Goal: Task Accomplishment & Management: Complete application form

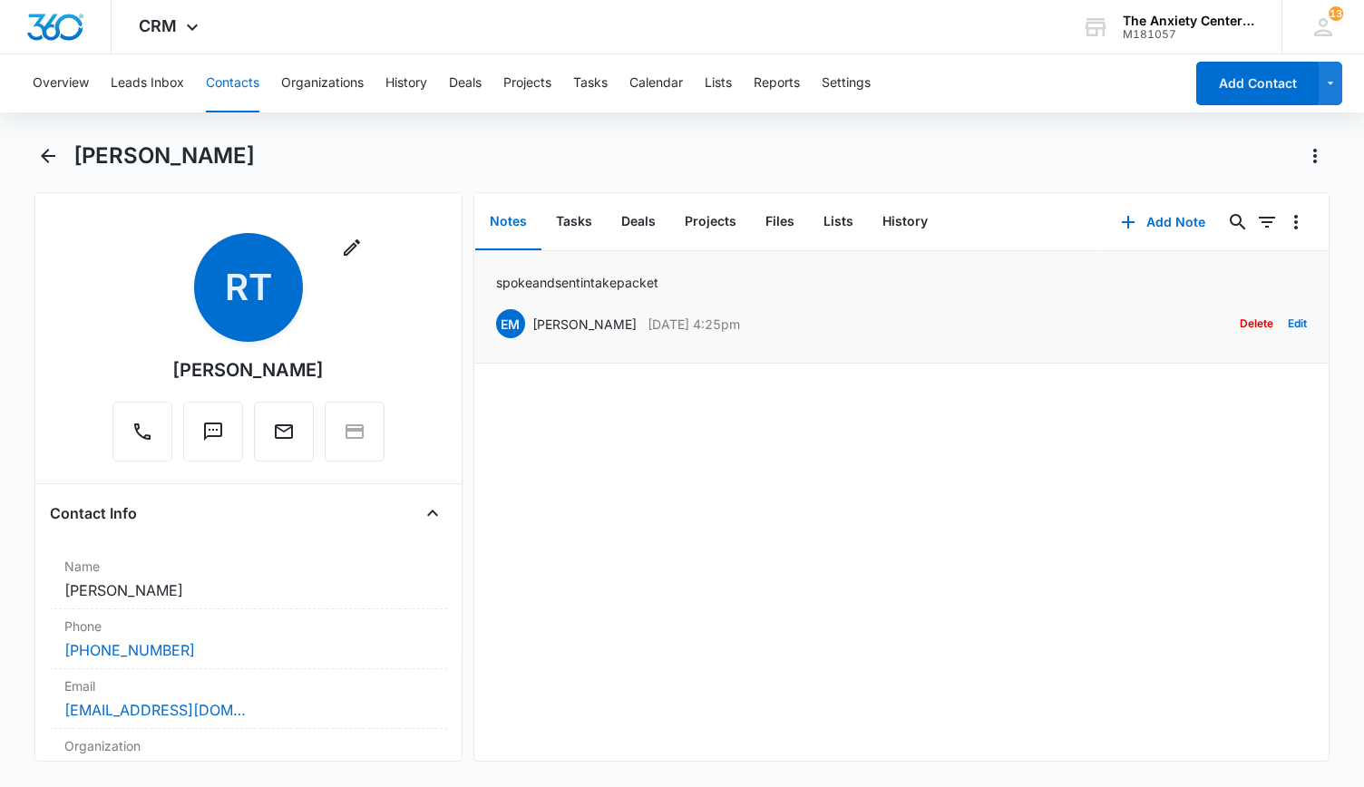
scroll to position [635, 0]
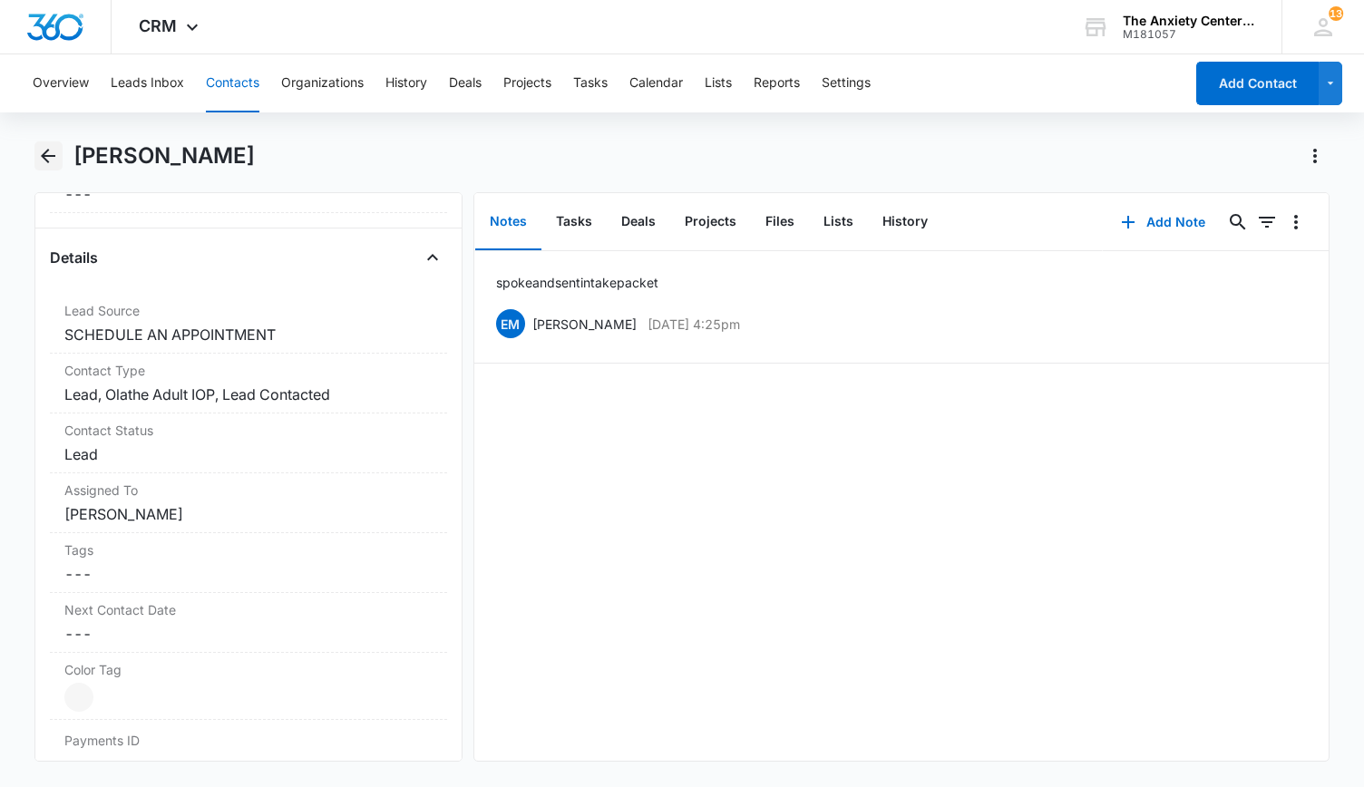
click at [47, 151] on icon "Back" at bounding box center [48, 156] width 15 height 15
click at [44, 154] on icon "Back" at bounding box center [48, 156] width 15 height 15
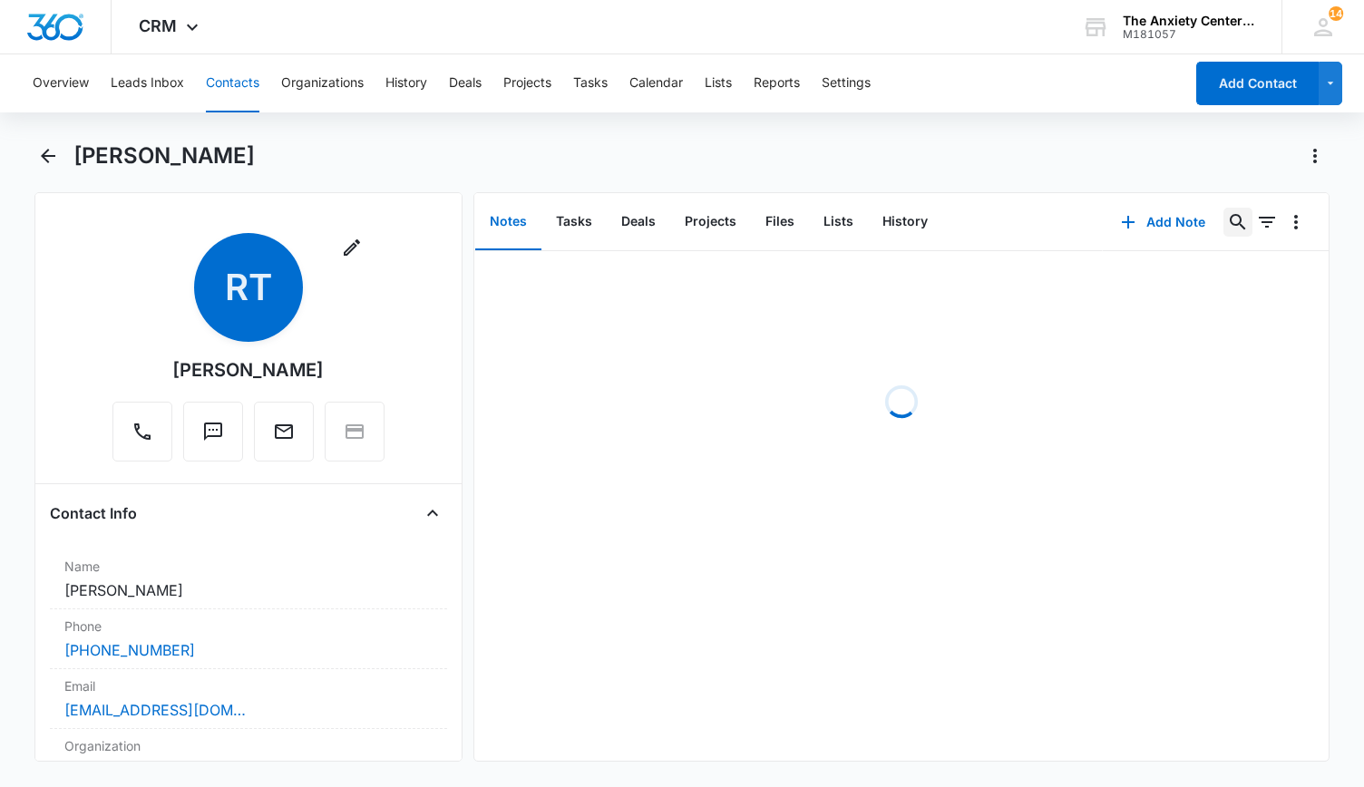
click at [1230, 226] on icon "Search..." at bounding box center [1237, 221] width 15 height 15
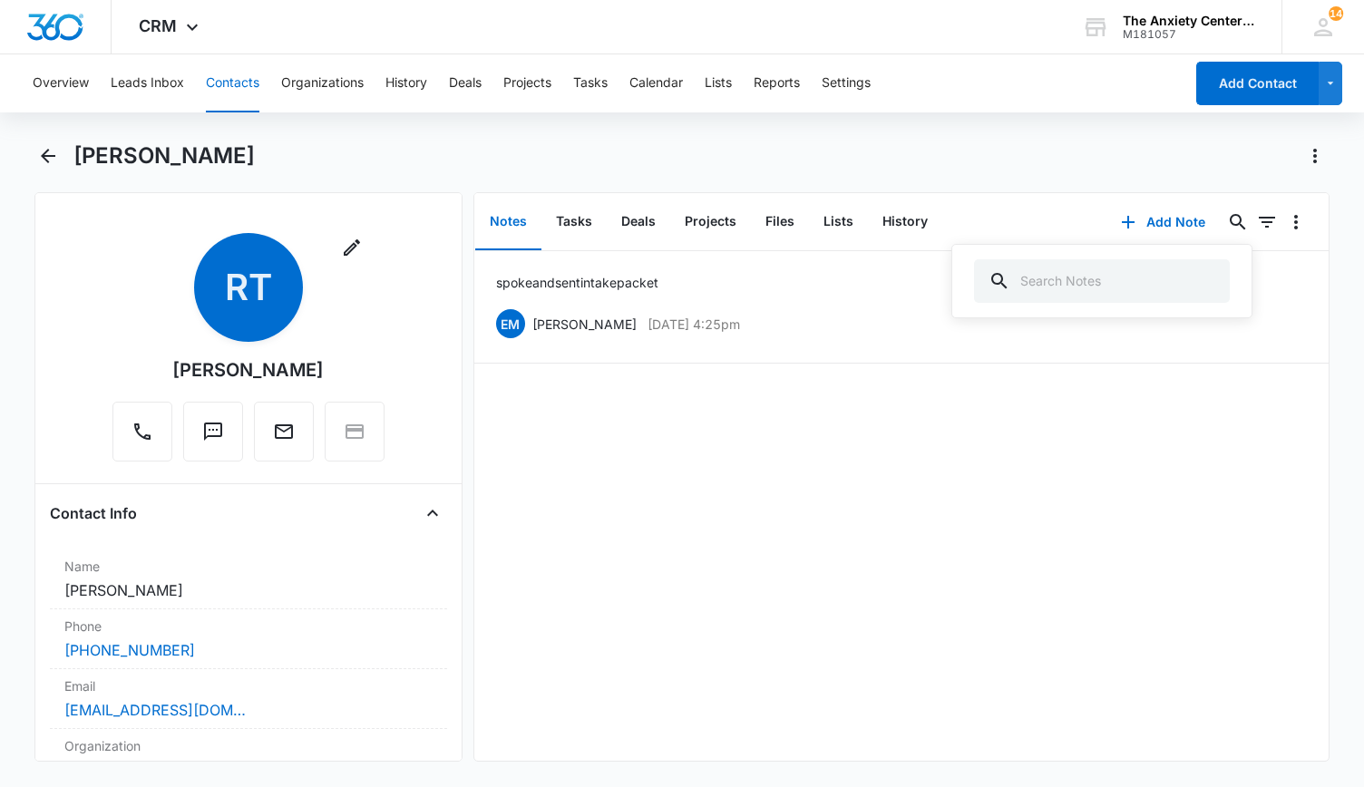
click at [31, 152] on main "[PERSON_NAME] Remove [PERSON_NAME] Contact Info Name Cancel Save Changes [PERSO…" at bounding box center [682, 462] width 1364 height 642
click at [51, 151] on icon "Back" at bounding box center [48, 156] width 22 height 22
click at [58, 160] on icon "Back" at bounding box center [48, 156] width 22 height 22
click at [54, 159] on icon "Back" at bounding box center [48, 156] width 22 height 22
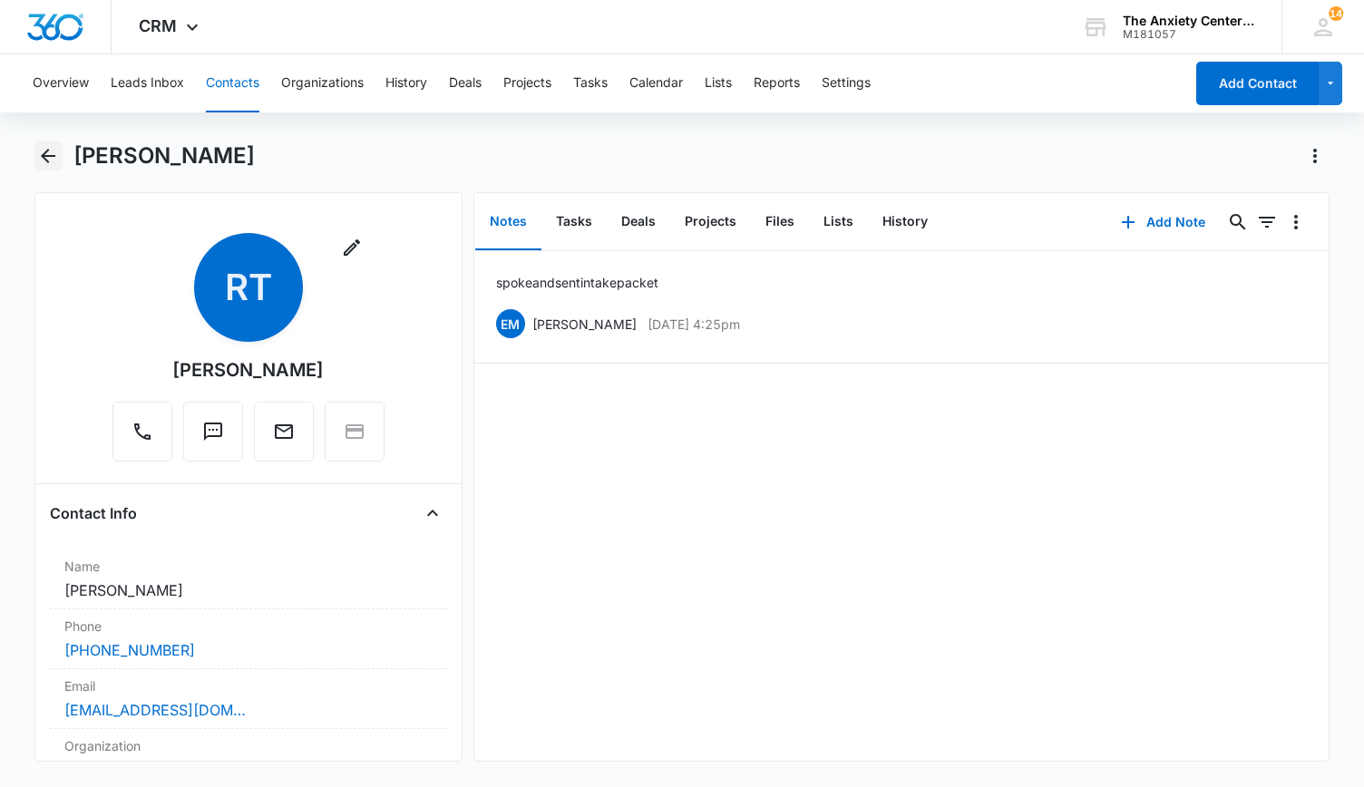
click at [54, 159] on icon "Back" at bounding box center [48, 156] width 22 height 22
click at [53, 157] on icon "Back" at bounding box center [48, 156] width 22 height 22
click at [52, 155] on icon "Back" at bounding box center [48, 156] width 15 height 15
click at [343, 84] on button "Organizations" at bounding box center [322, 83] width 83 height 58
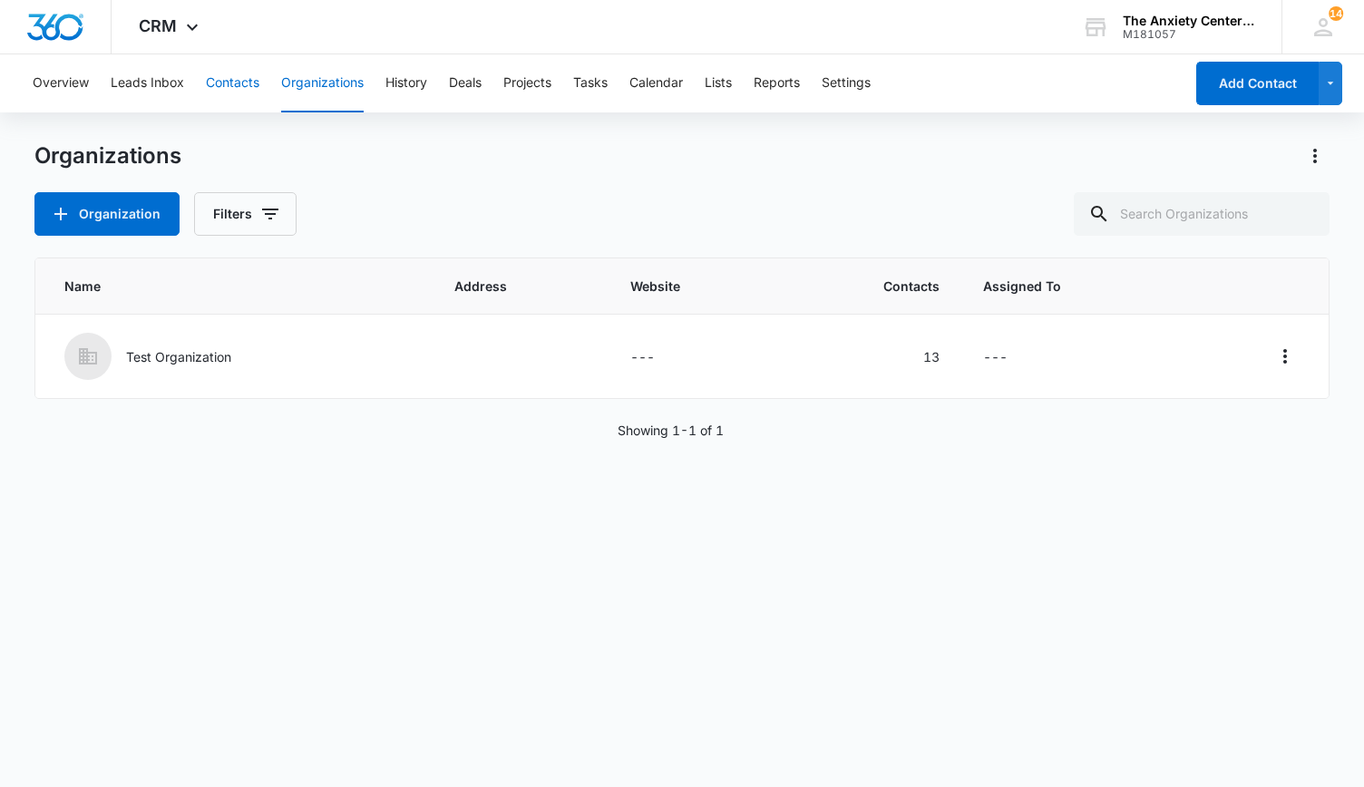
click at [220, 86] on button "Contacts" at bounding box center [232, 83] width 53 height 58
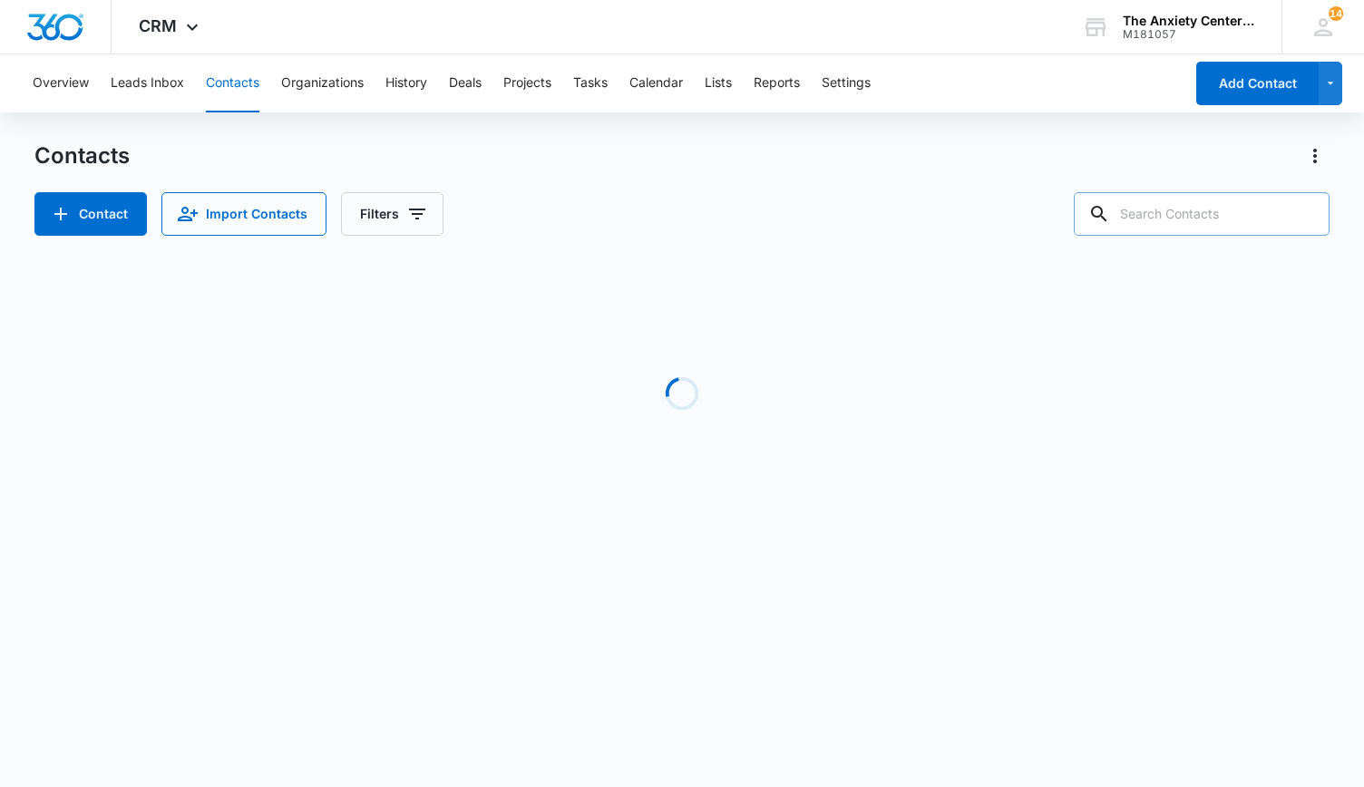
click at [1157, 221] on input "text" at bounding box center [1202, 214] width 256 height 44
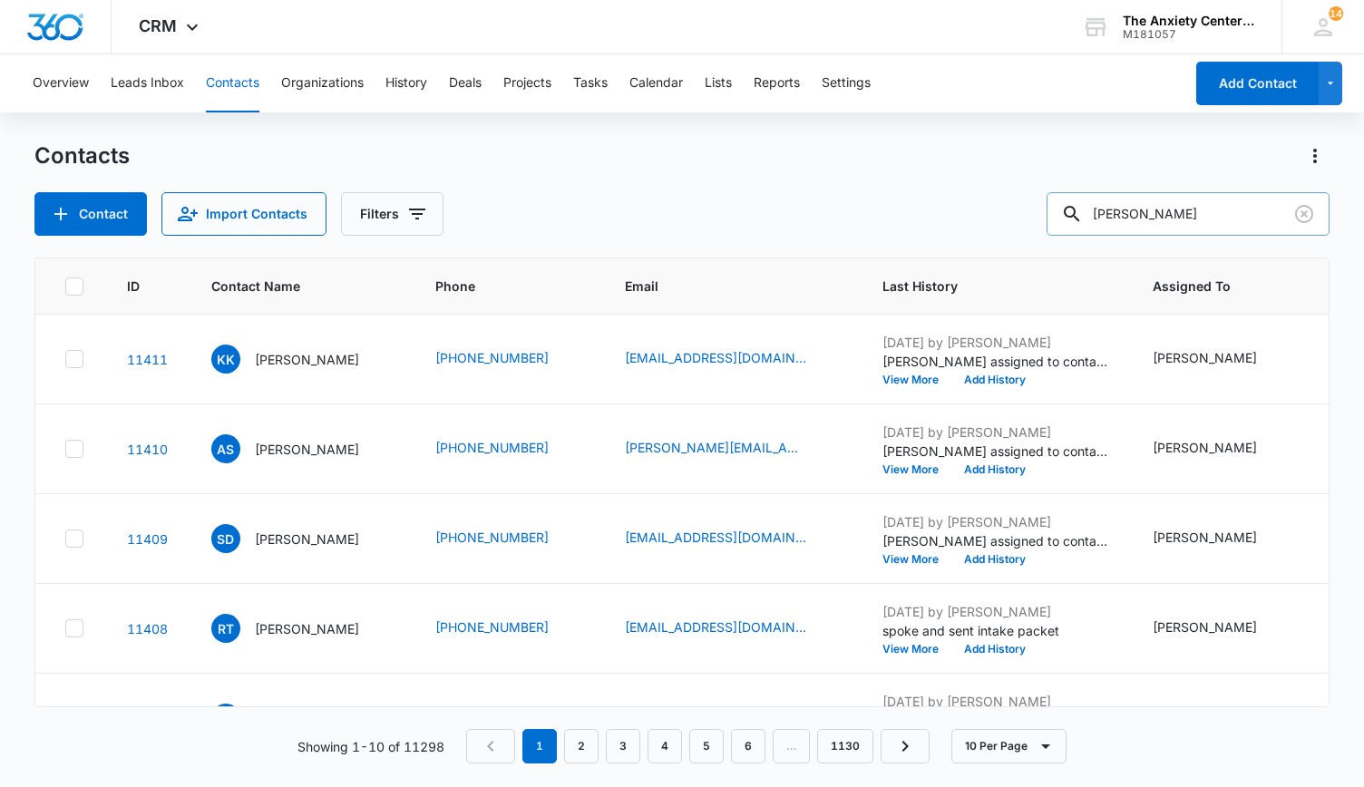
type input "[PERSON_NAME]"
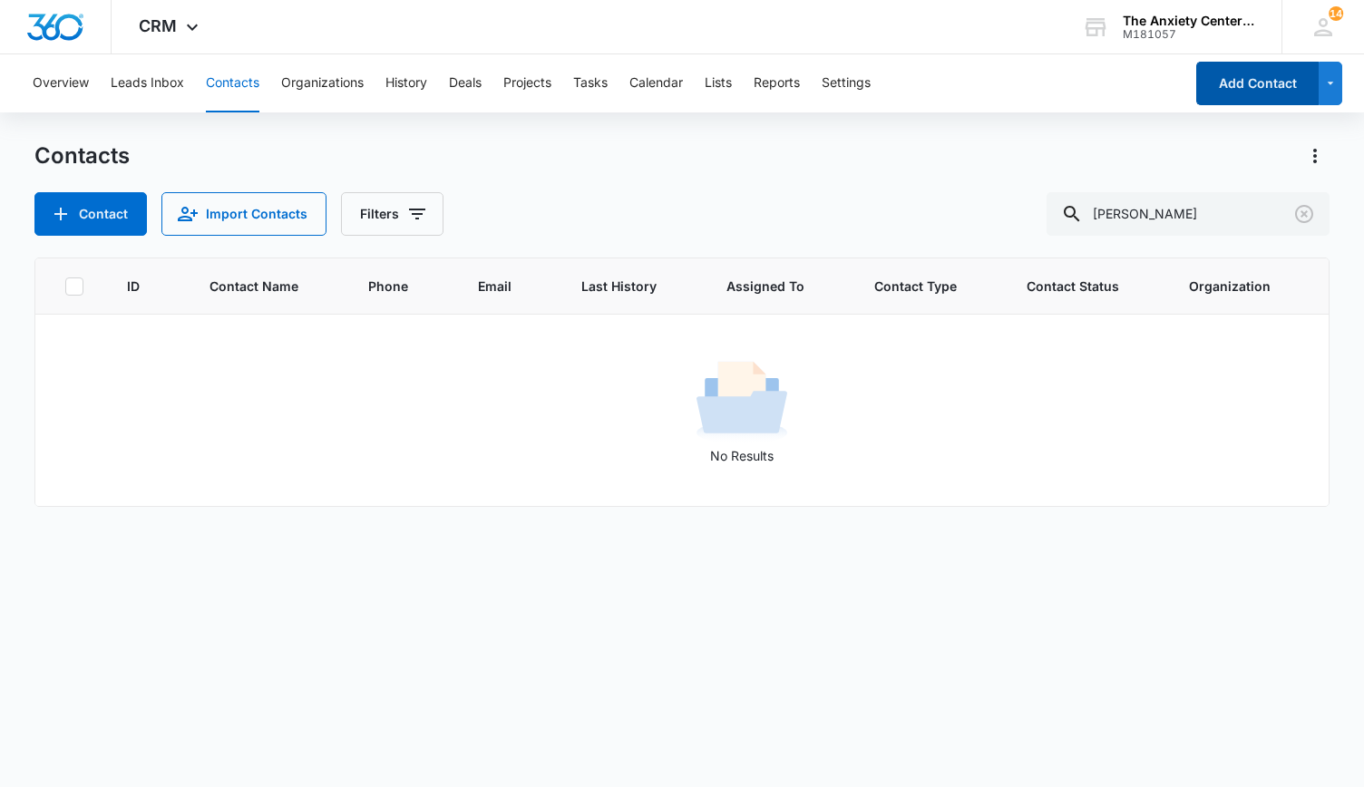
click at [1237, 72] on button "Add Contact" at bounding box center [1257, 84] width 122 height 44
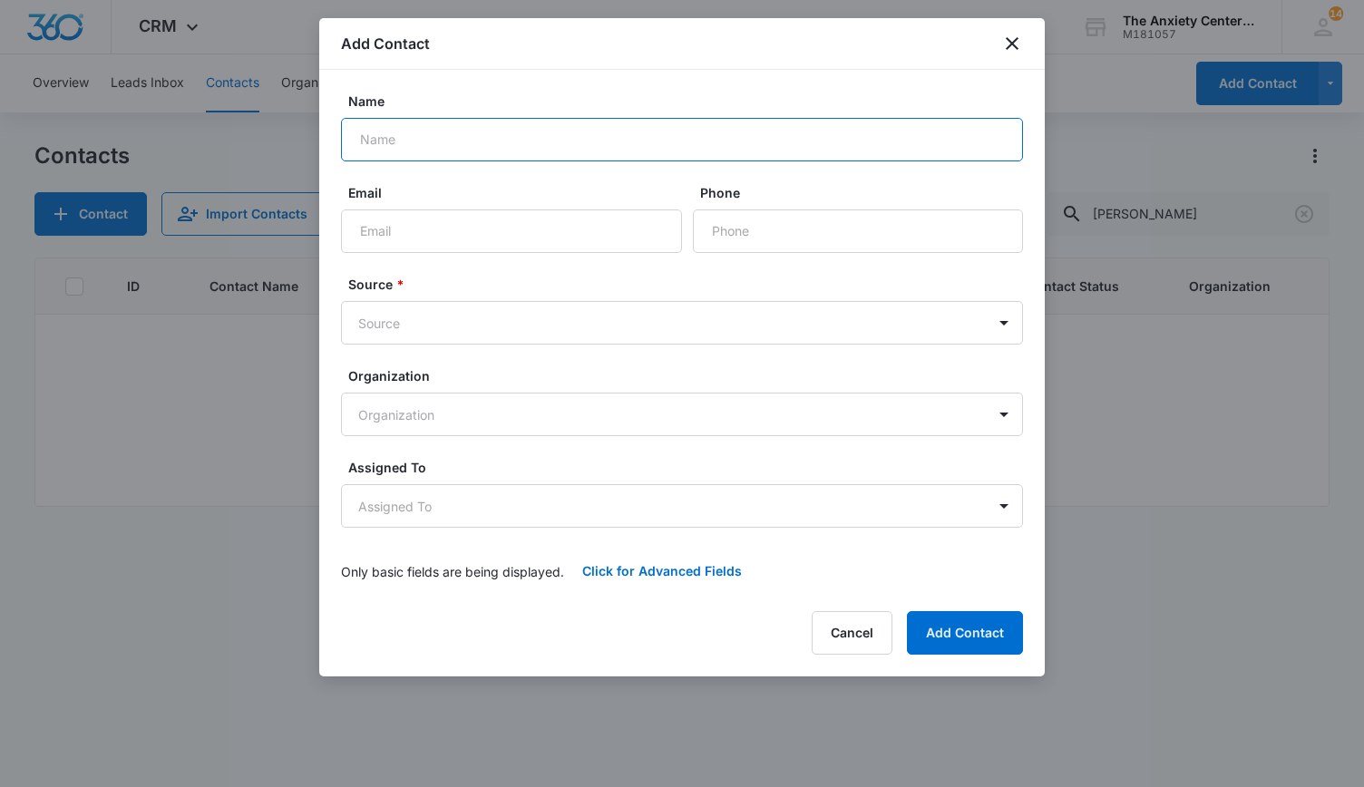
click at [409, 151] on input "Name" at bounding box center [682, 140] width 682 height 44
type input "[PERSON_NAME]"
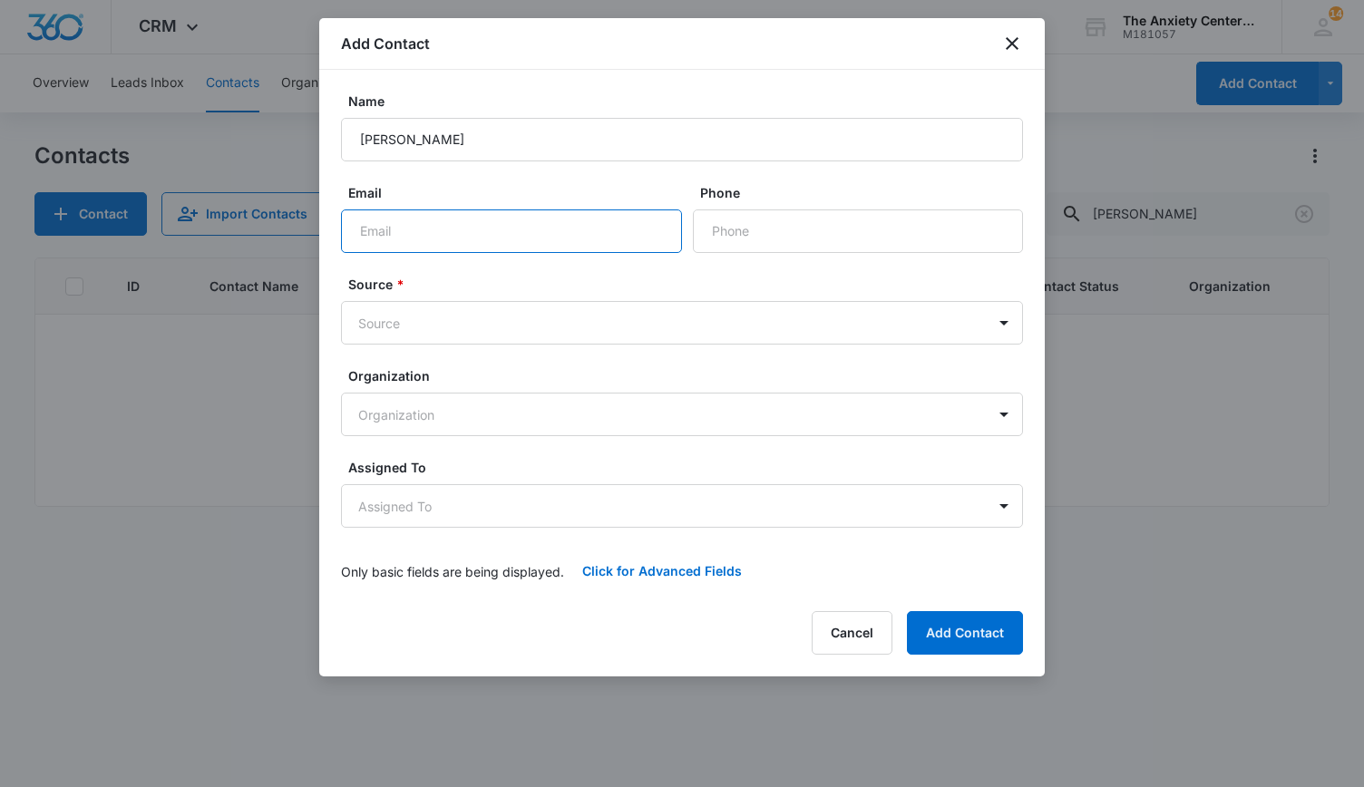
paste input "[EMAIL_ADDRESS][DOMAIN_NAME]"
type input "[EMAIL_ADDRESS][DOMAIN_NAME]"
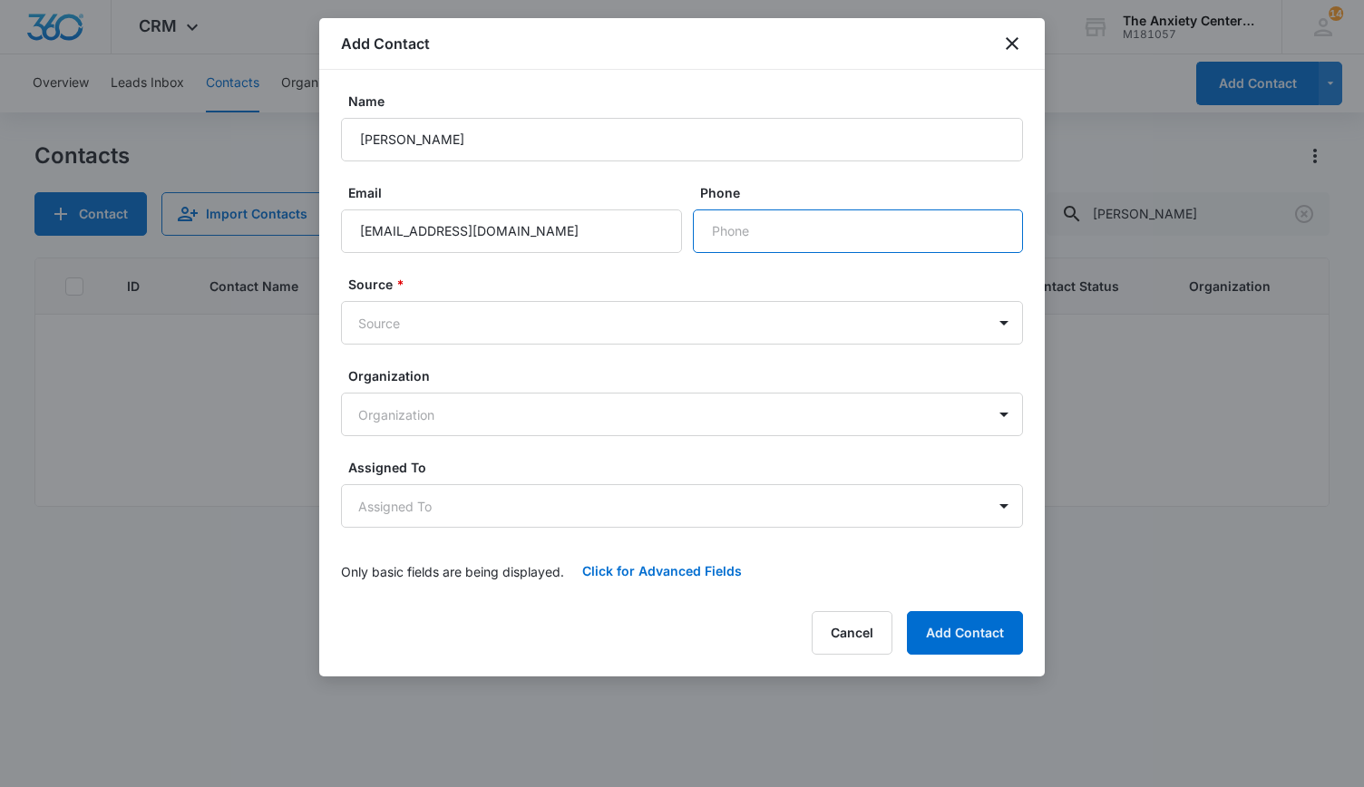
click at [796, 225] on input "Phone" at bounding box center [858, 231] width 330 height 44
paste input "[PHONE_NUMBER]"
type input "[PHONE_NUMBER]"
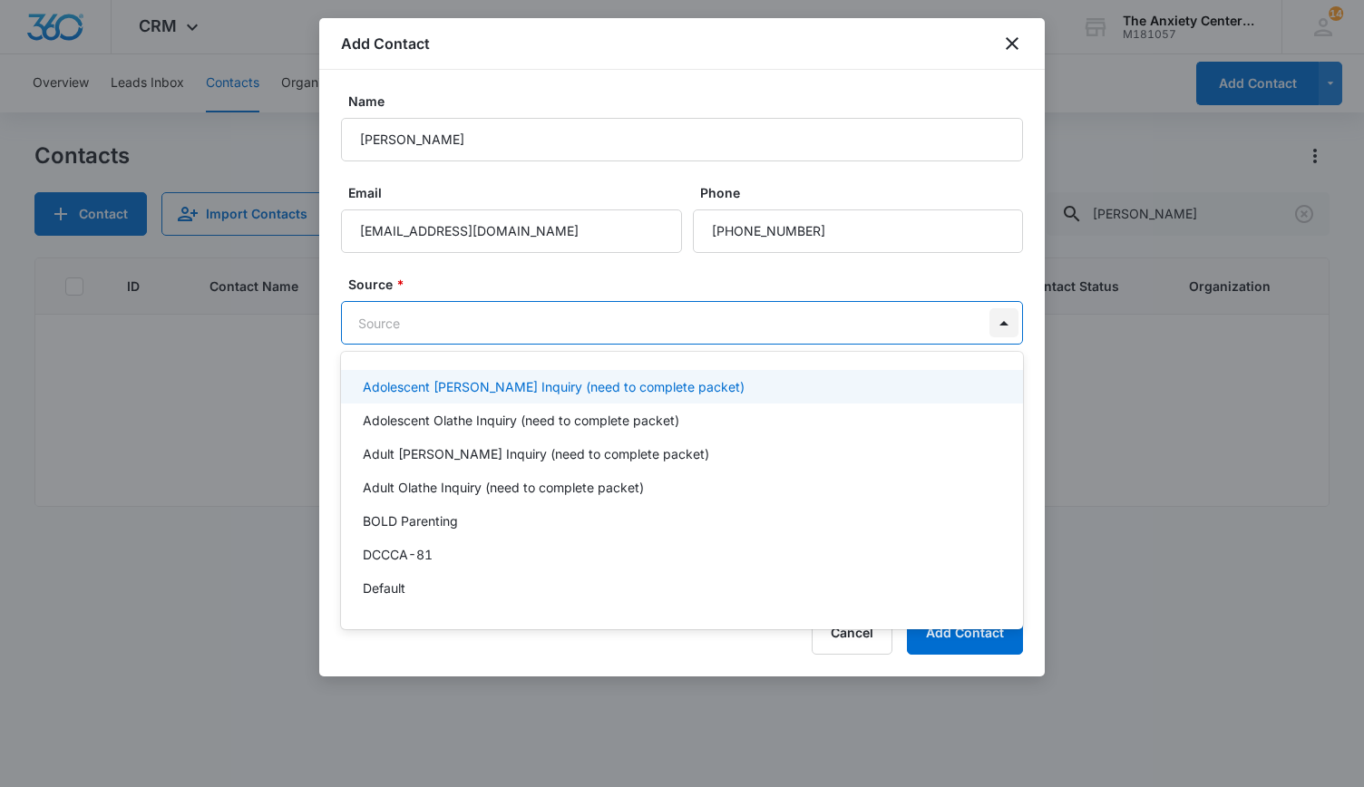
click at [1012, 335] on body "CRM Apps Reputation Websites Forms CRM Email Social Payments POS Content Ads In…" at bounding box center [682, 393] width 1364 height 787
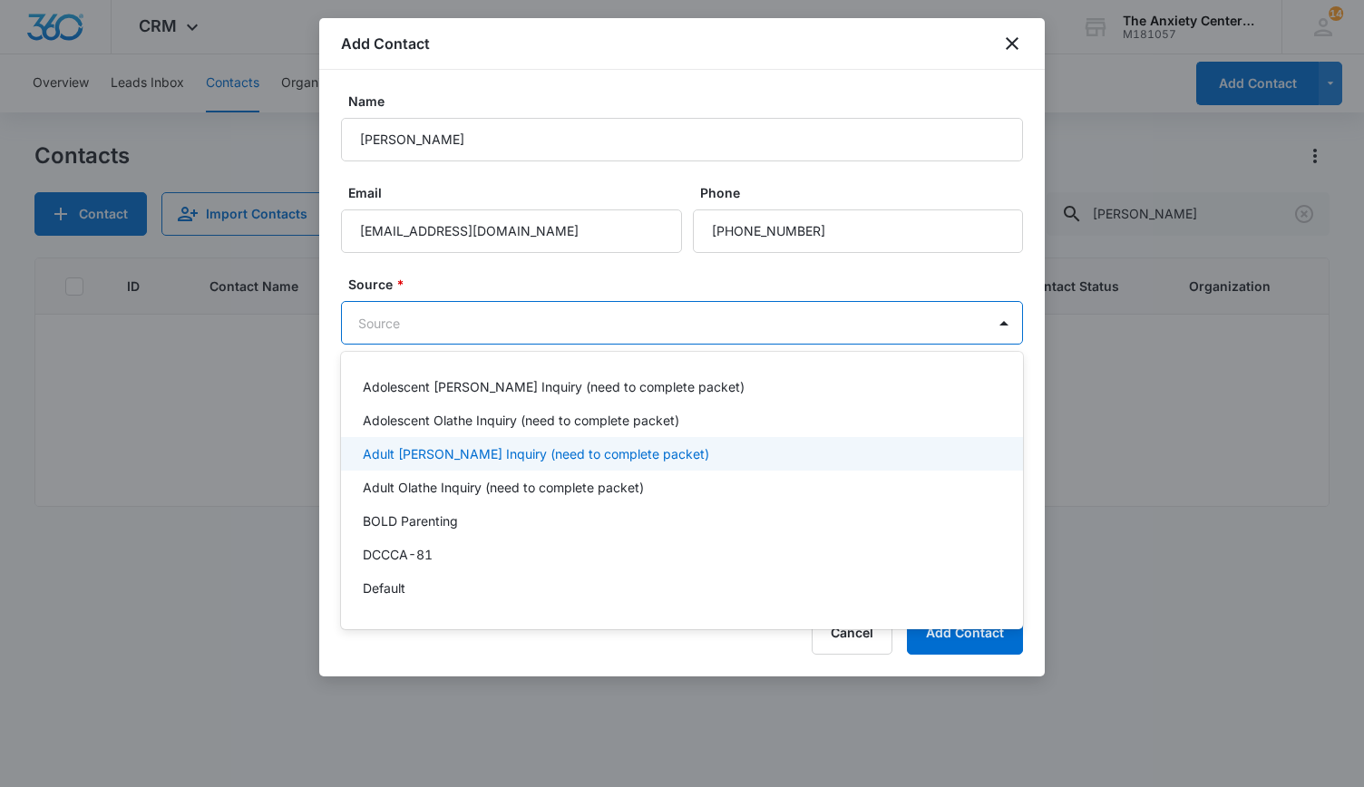
click at [542, 450] on p "Adult [PERSON_NAME] Inquiry (need to complete packet)" at bounding box center [536, 453] width 346 height 19
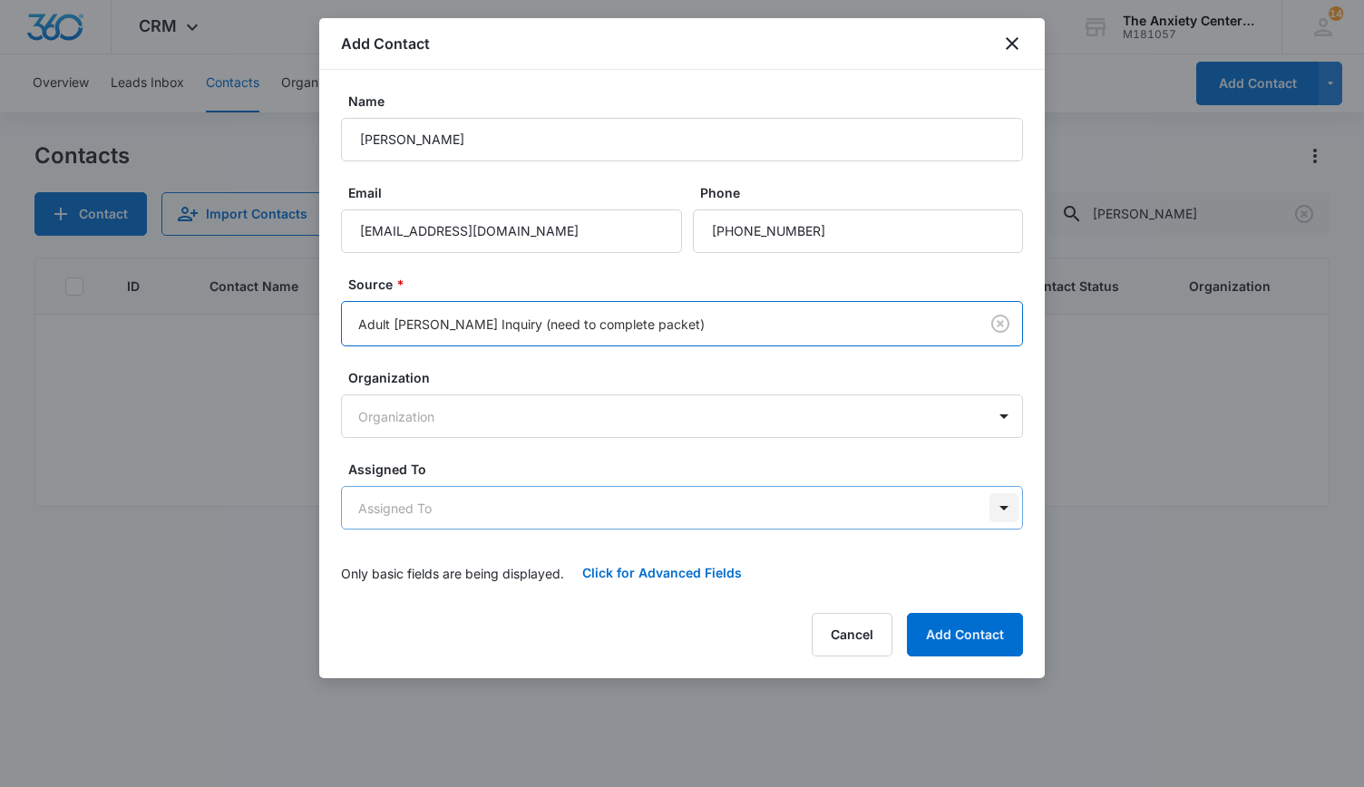
click at [999, 520] on body "CRM Apps Reputation Websites Forms CRM Email Social Payments POS Content Ads In…" at bounding box center [682, 393] width 1364 height 787
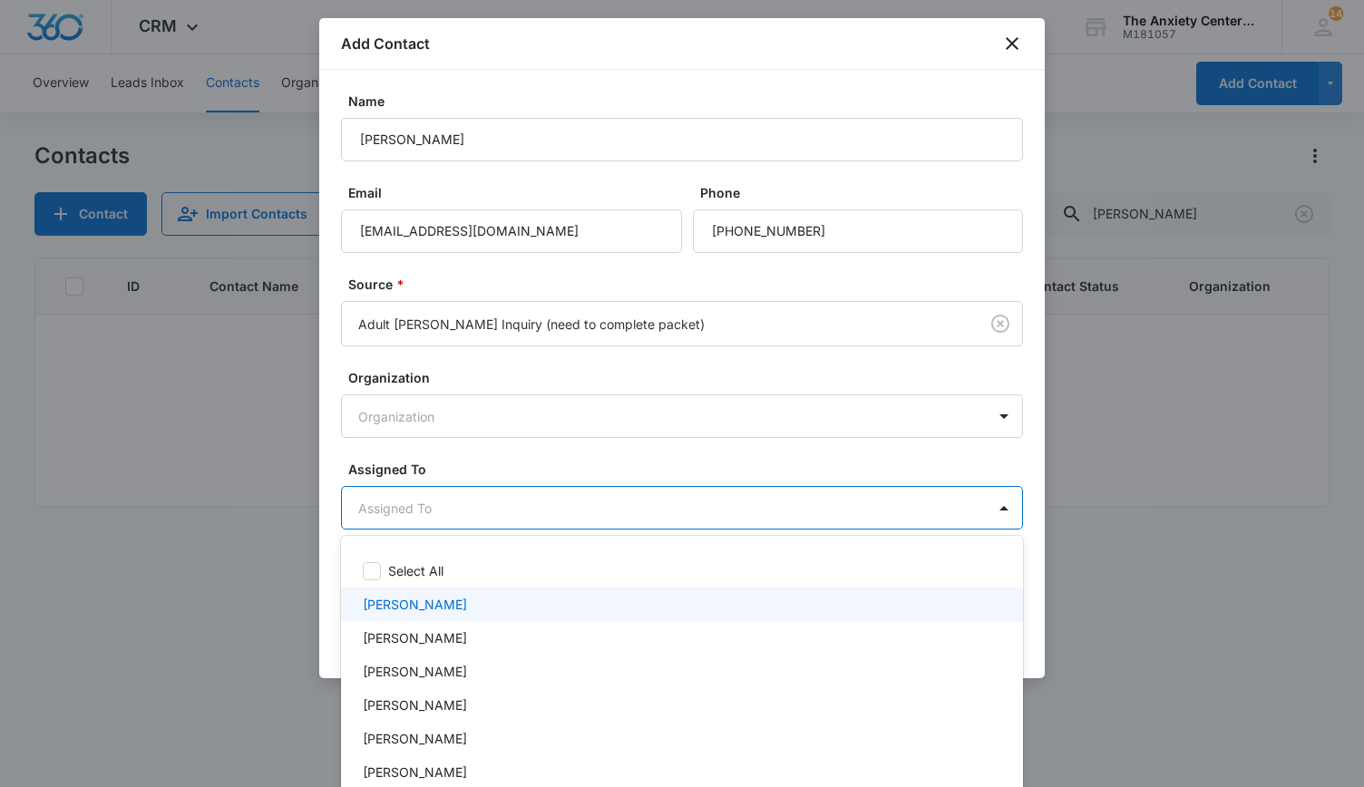
click at [463, 617] on div "[PERSON_NAME]" at bounding box center [682, 605] width 682 height 34
click at [976, 608] on icon at bounding box center [987, 607] width 22 height 22
drag, startPoint x: 1126, startPoint y: 602, endPoint x: 1069, endPoint y: 588, distance: 58.7
click at [1126, 598] on div at bounding box center [682, 393] width 1364 height 787
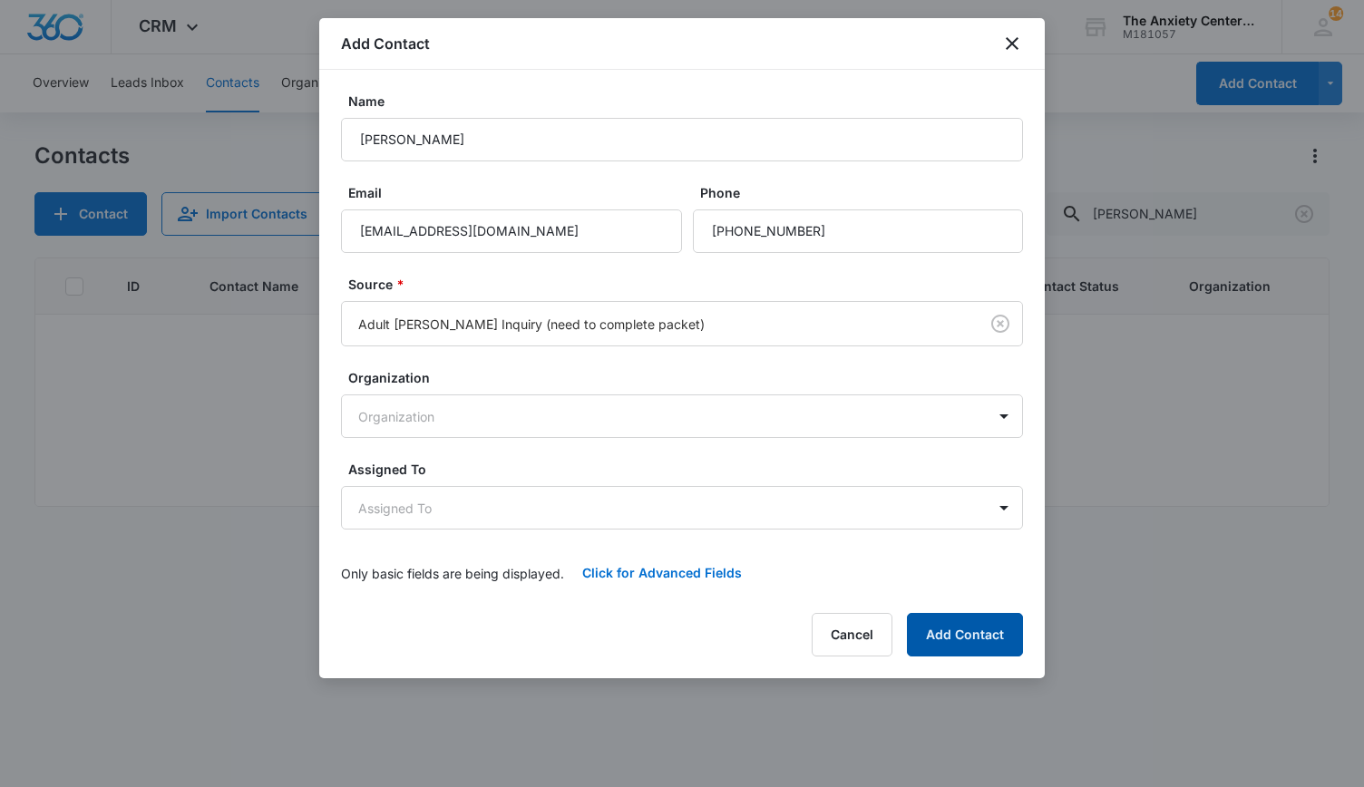
click at [1008, 633] on button "Add Contact" at bounding box center [965, 635] width 116 height 44
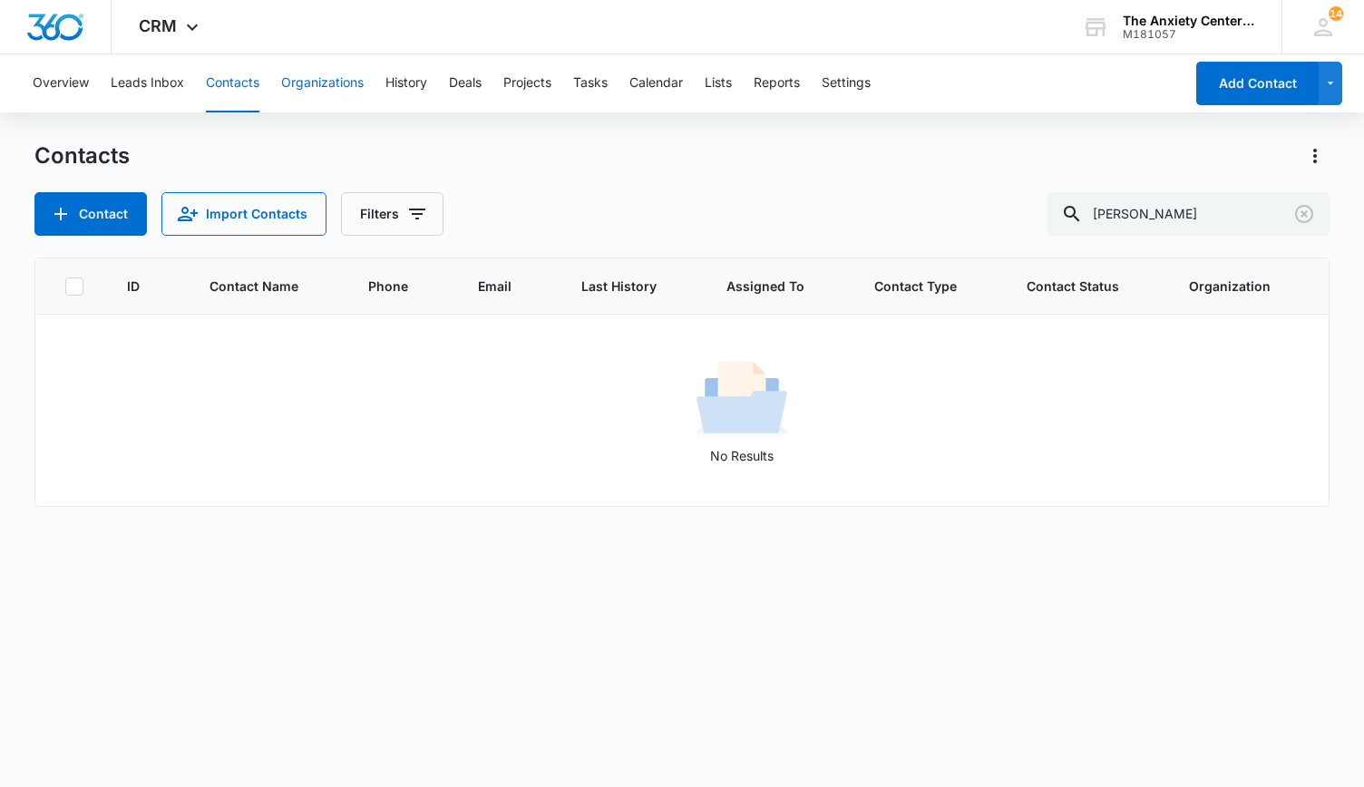
click at [345, 84] on button "Organizations" at bounding box center [322, 83] width 83 height 58
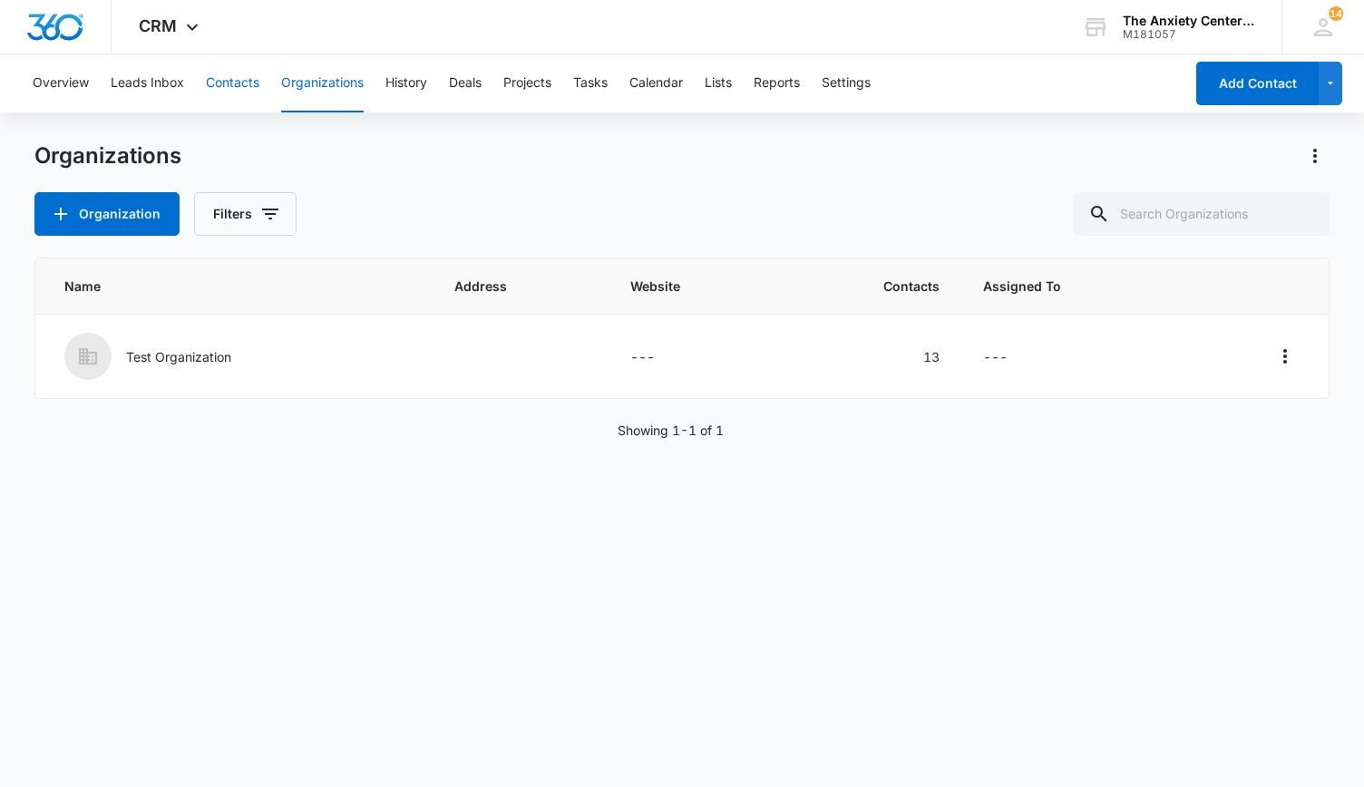
click at [234, 84] on button "Contacts" at bounding box center [232, 83] width 53 height 58
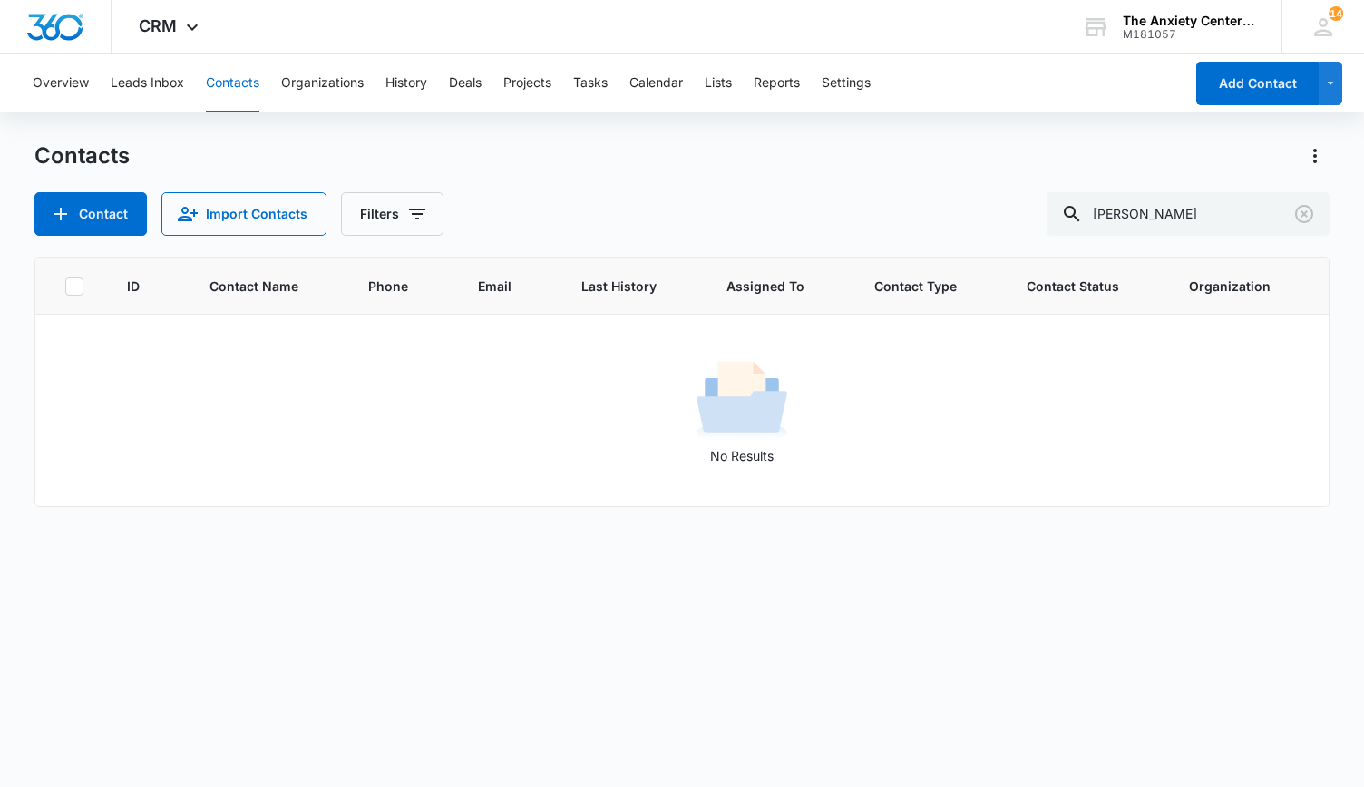
click at [240, 84] on button "Contacts" at bounding box center [232, 83] width 53 height 58
click at [316, 73] on button "Organizations" at bounding box center [322, 83] width 83 height 58
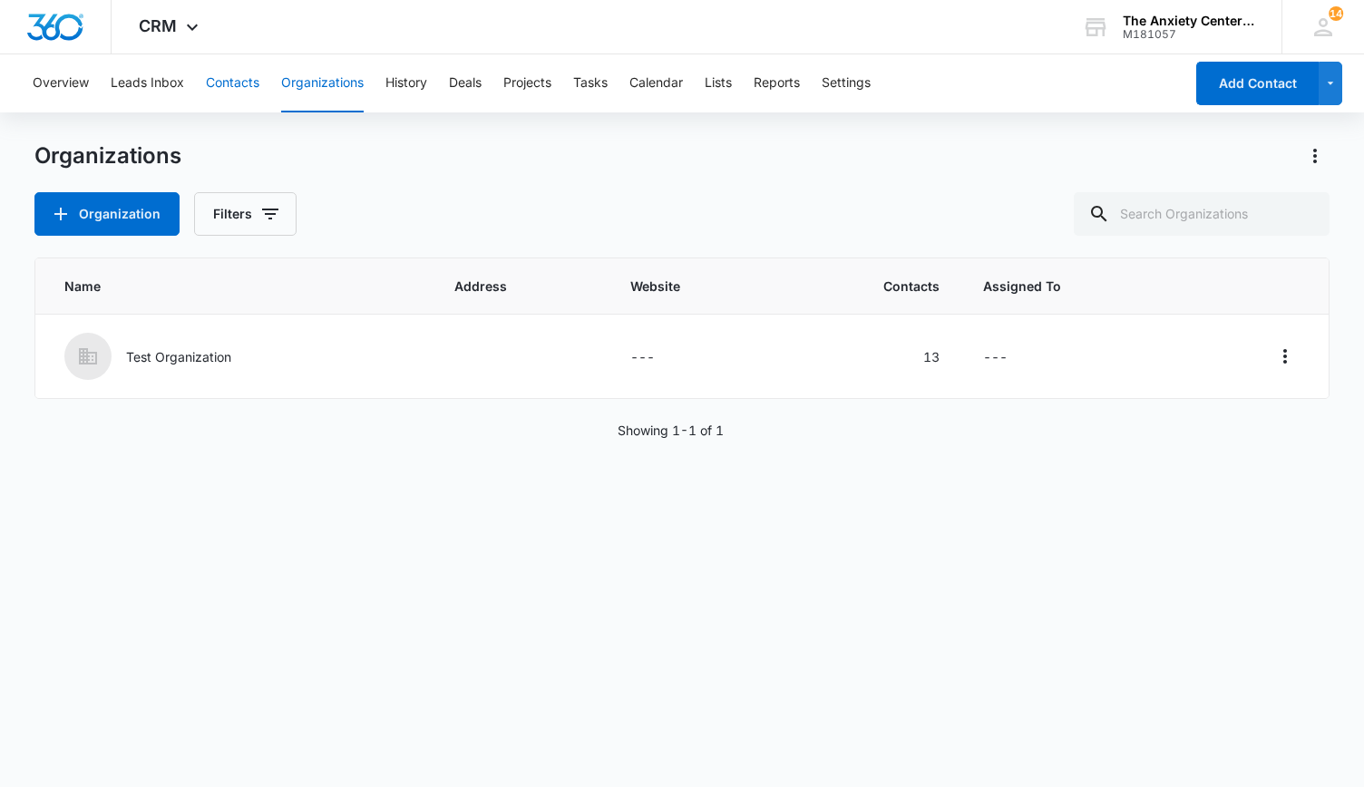
click at [245, 79] on button "Contacts" at bounding box center [232, 83] width 53 height 58
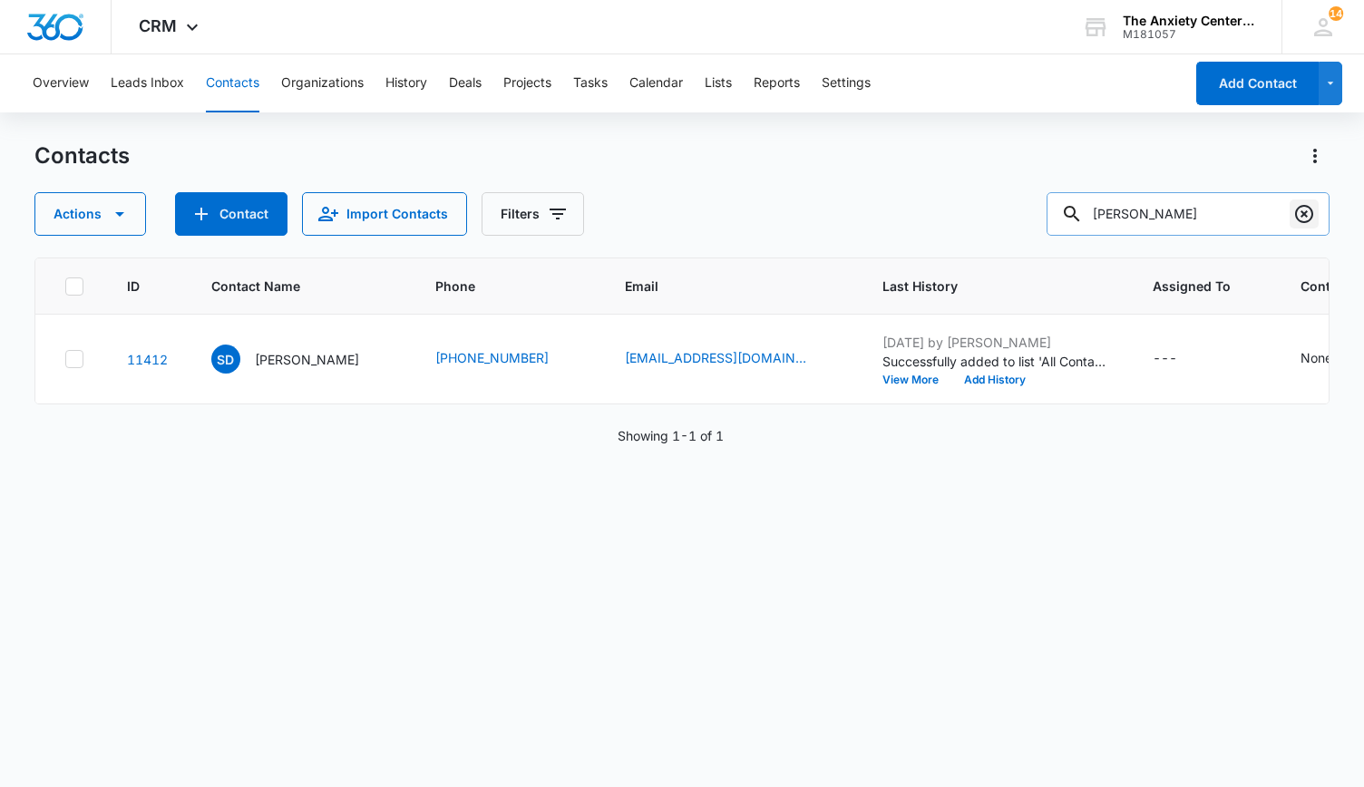
click at [1298, 213] on icon "Clear" at bounding box center [1304, 214] width 22 height 22
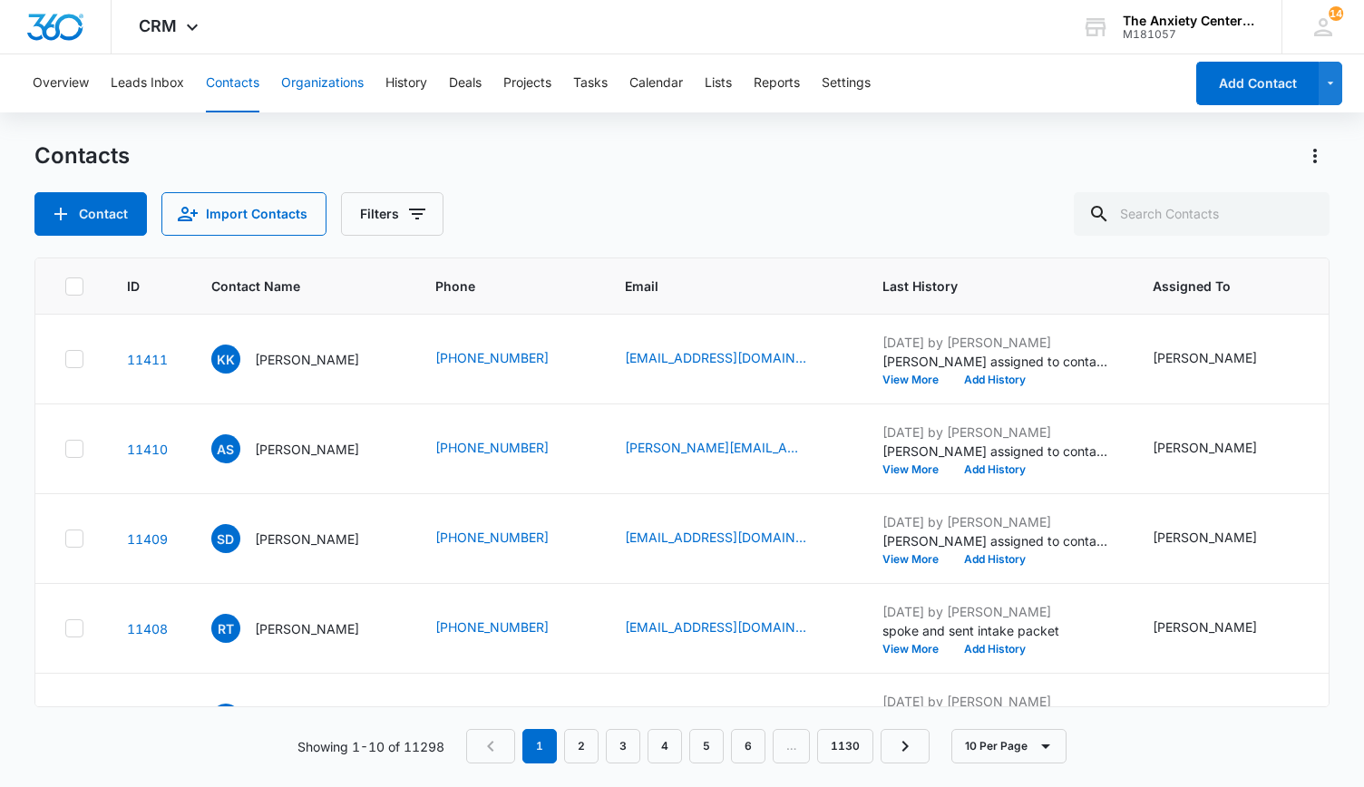
click at [332, 83] on button "Organizations" at bounding box center [322, 83] width 83 height 58
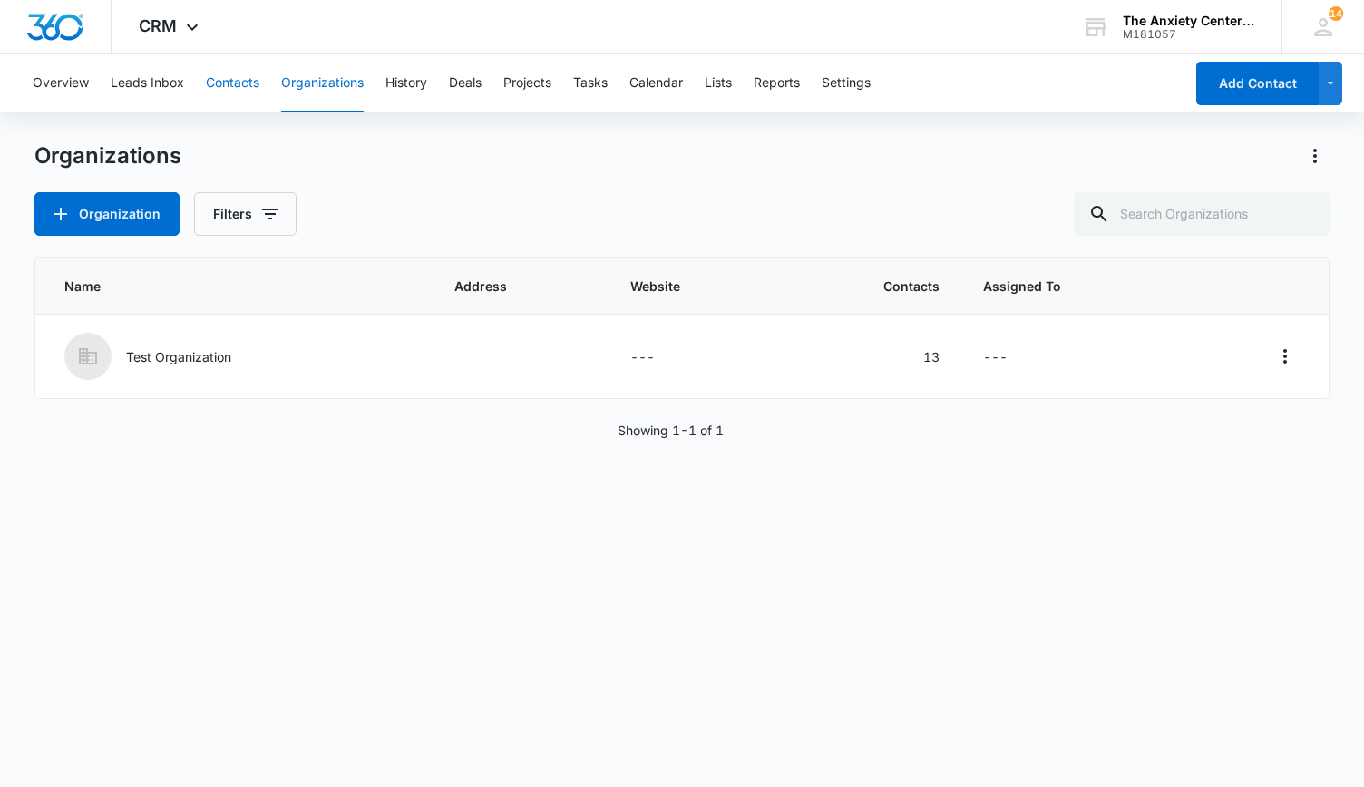
click at [238, 81] on button "Contacts" at bounding box center [232, 83] width 53 height 58
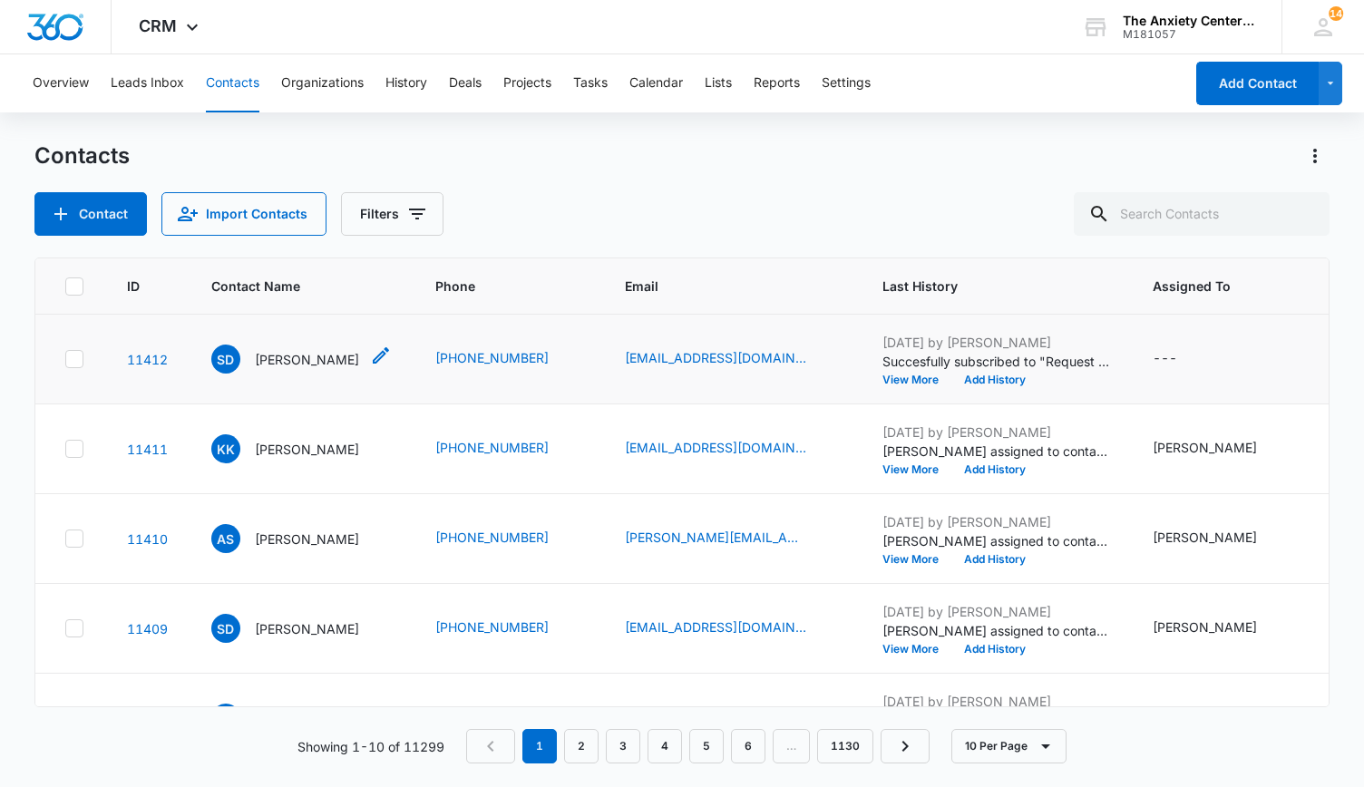
click at [316, 355] on p "[PERSON_NAME]" at bounding box center [307, 359] width 104 height 19
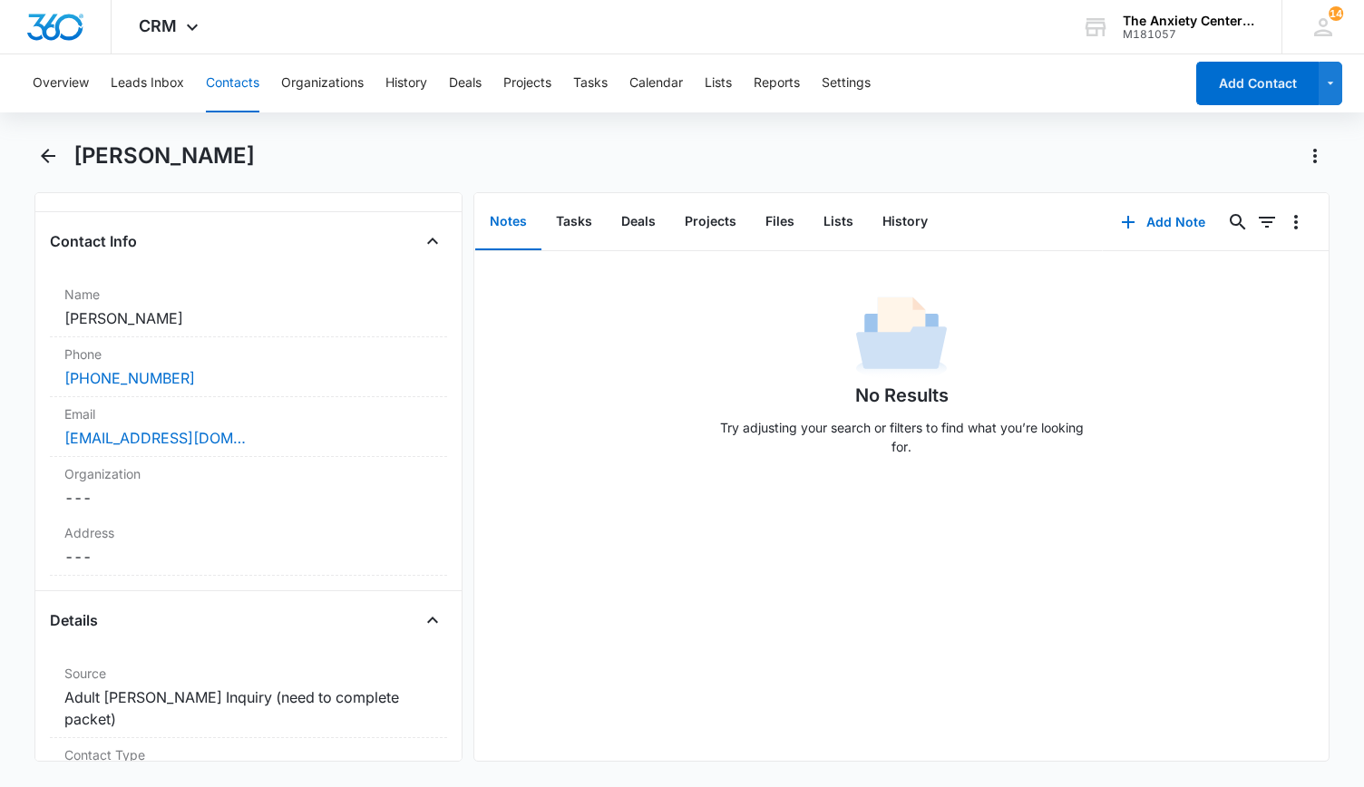
scroll to position [544, 0]
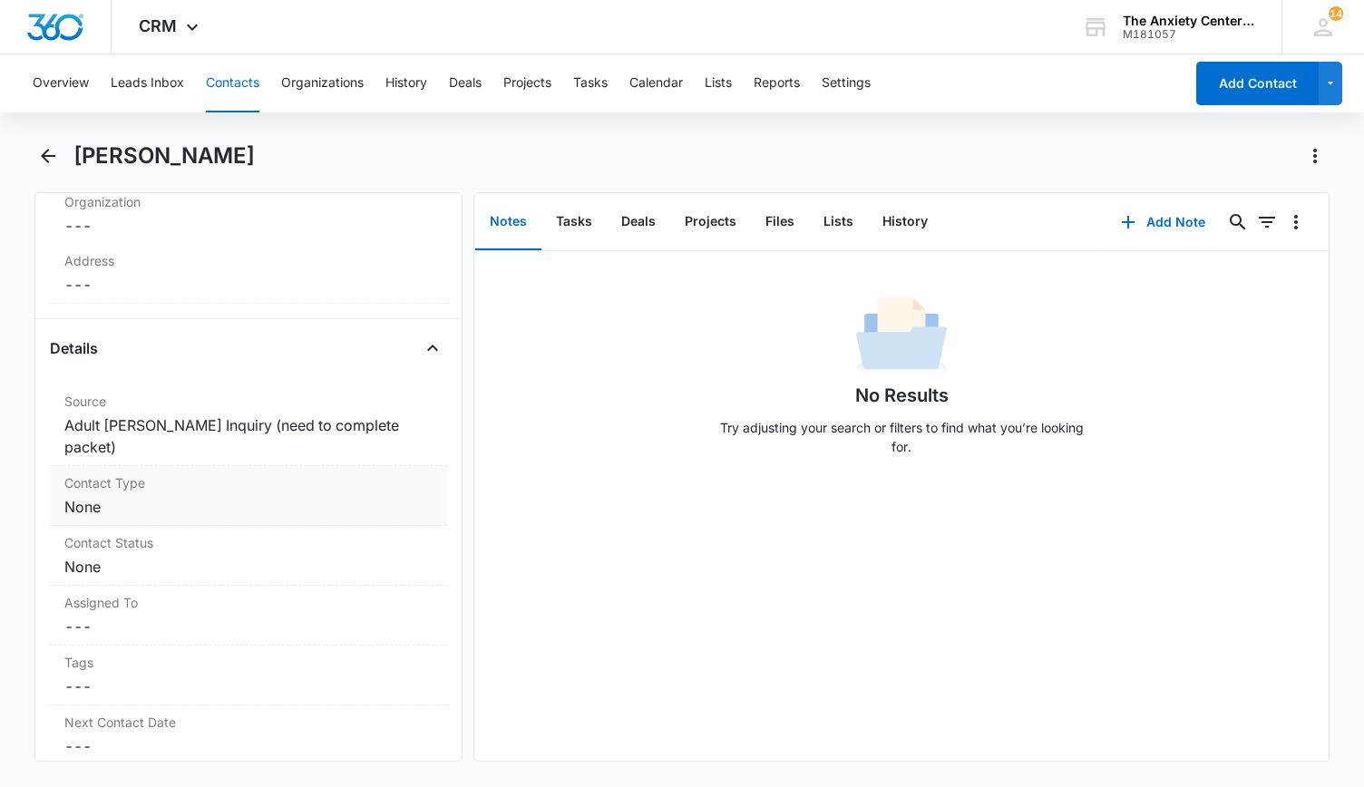
click at [280, 496] on dd "Cancel Save Changes None" at bounding box center [248, 507] width 368 height 22
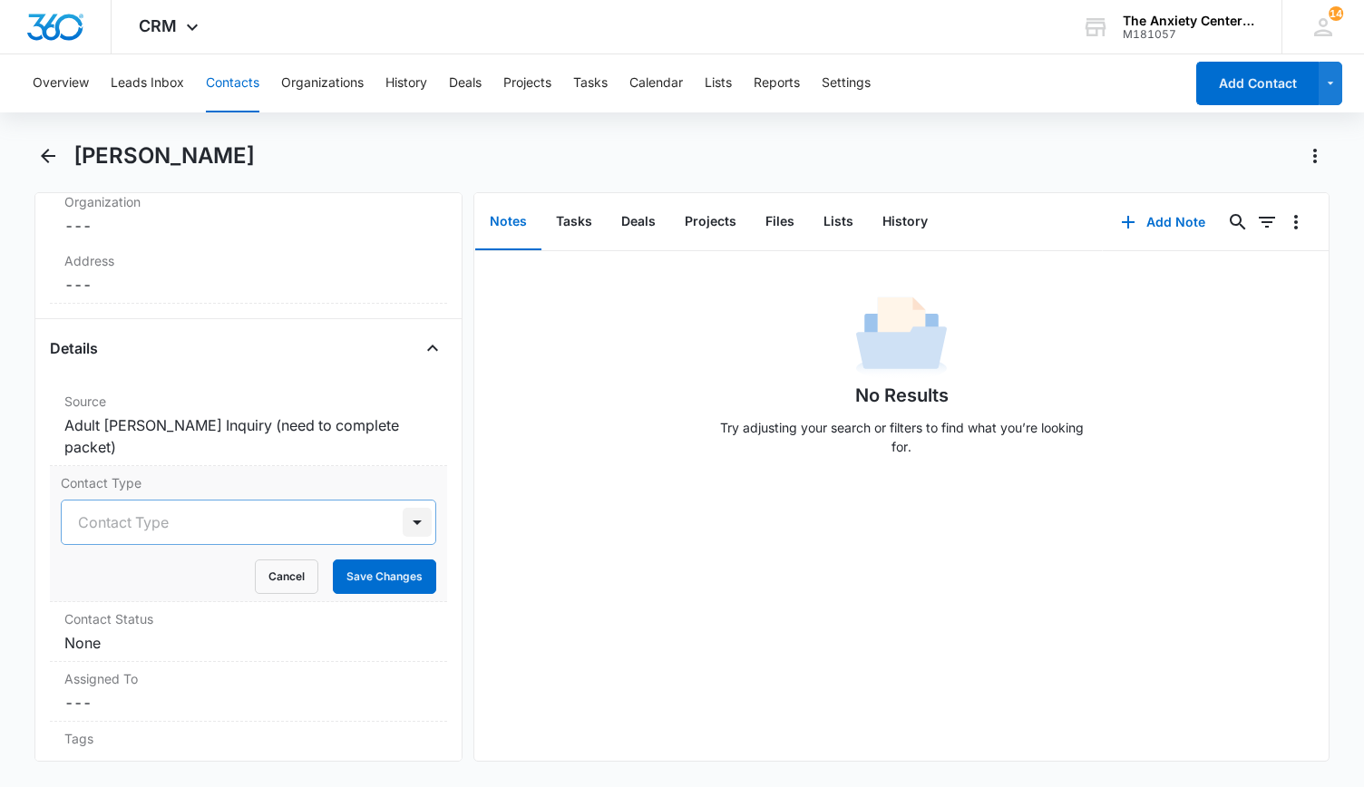
click at [403, 508] on div at bounding box center [417, 522] width 29 height 29
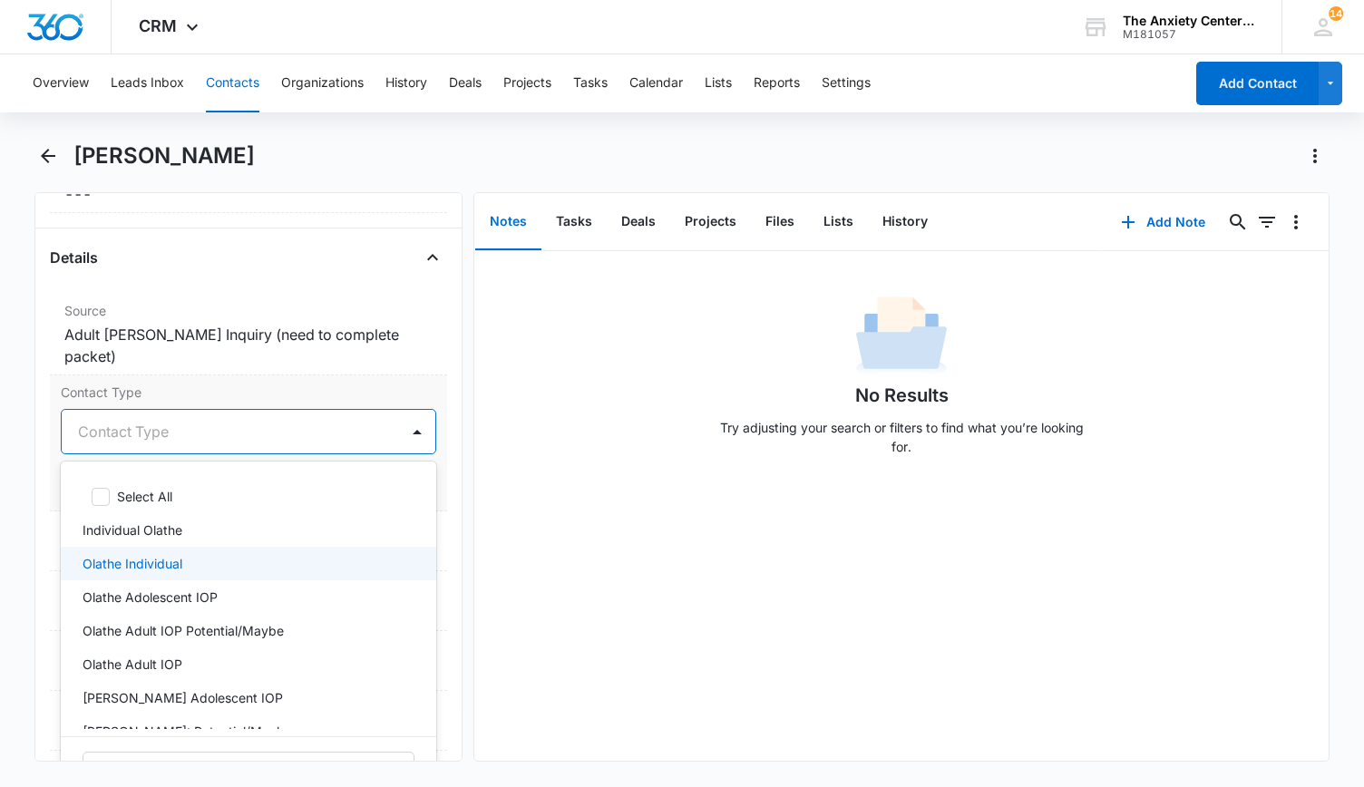
scroll to position [91, 0]
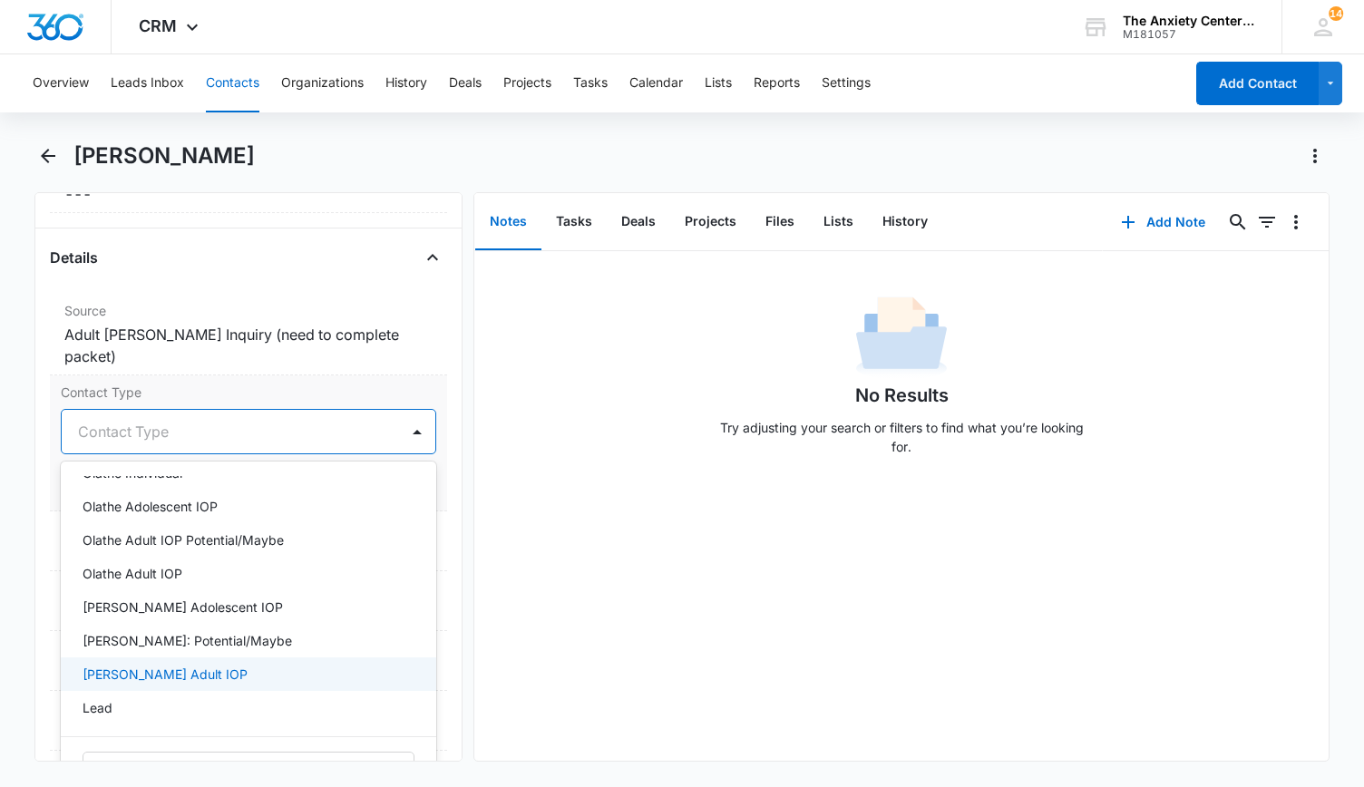
click at [187, 665] on p "[PERSON_NAME] Adult IOP" at bounding box center [165, 674] width 165 height 19
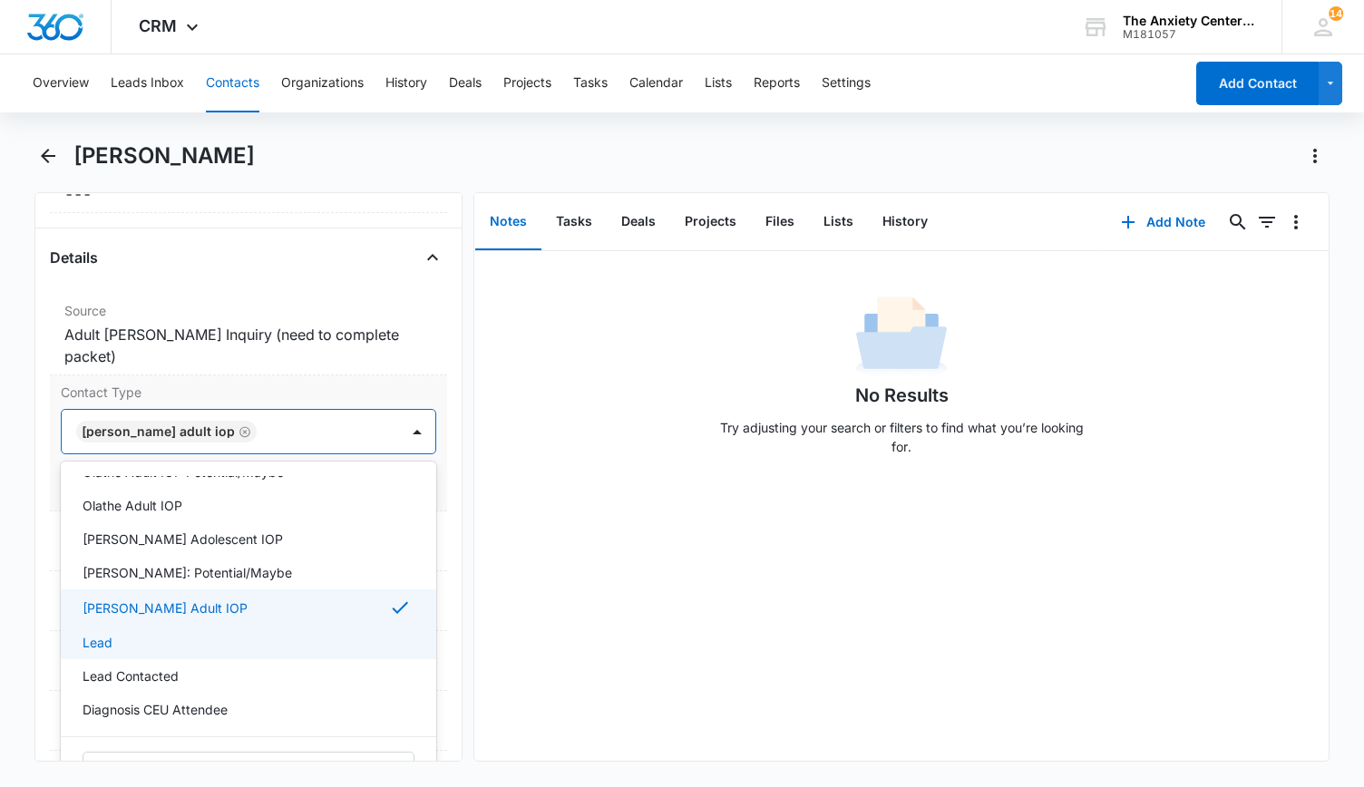
scroll to position [181, 0]
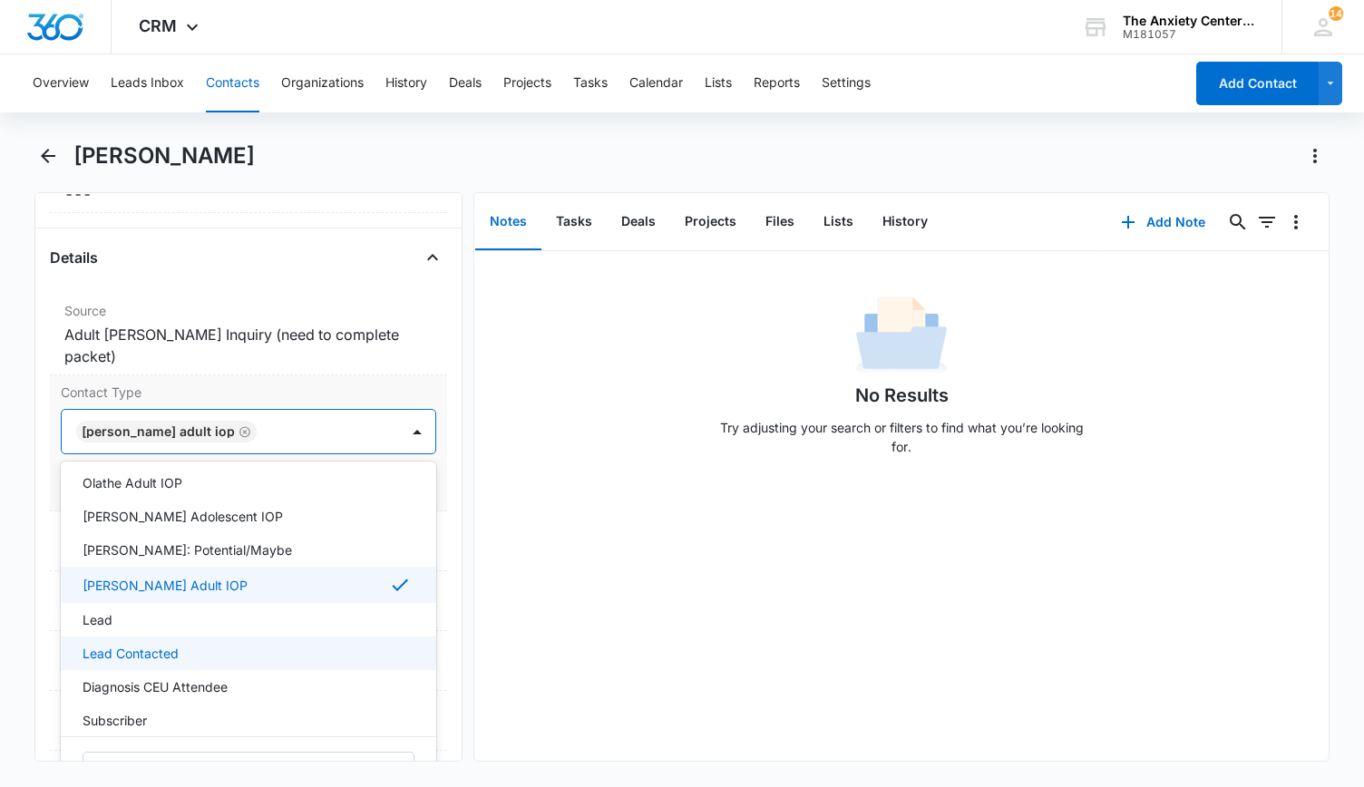
drag, startPoint x: 199, startPoint y: 625, endPoint x: 228, endPoint y: 610, distance: 32.4
click at [199, 644] on div "Lead Contacted" at bounding box center [247, 653] width 328 height 19
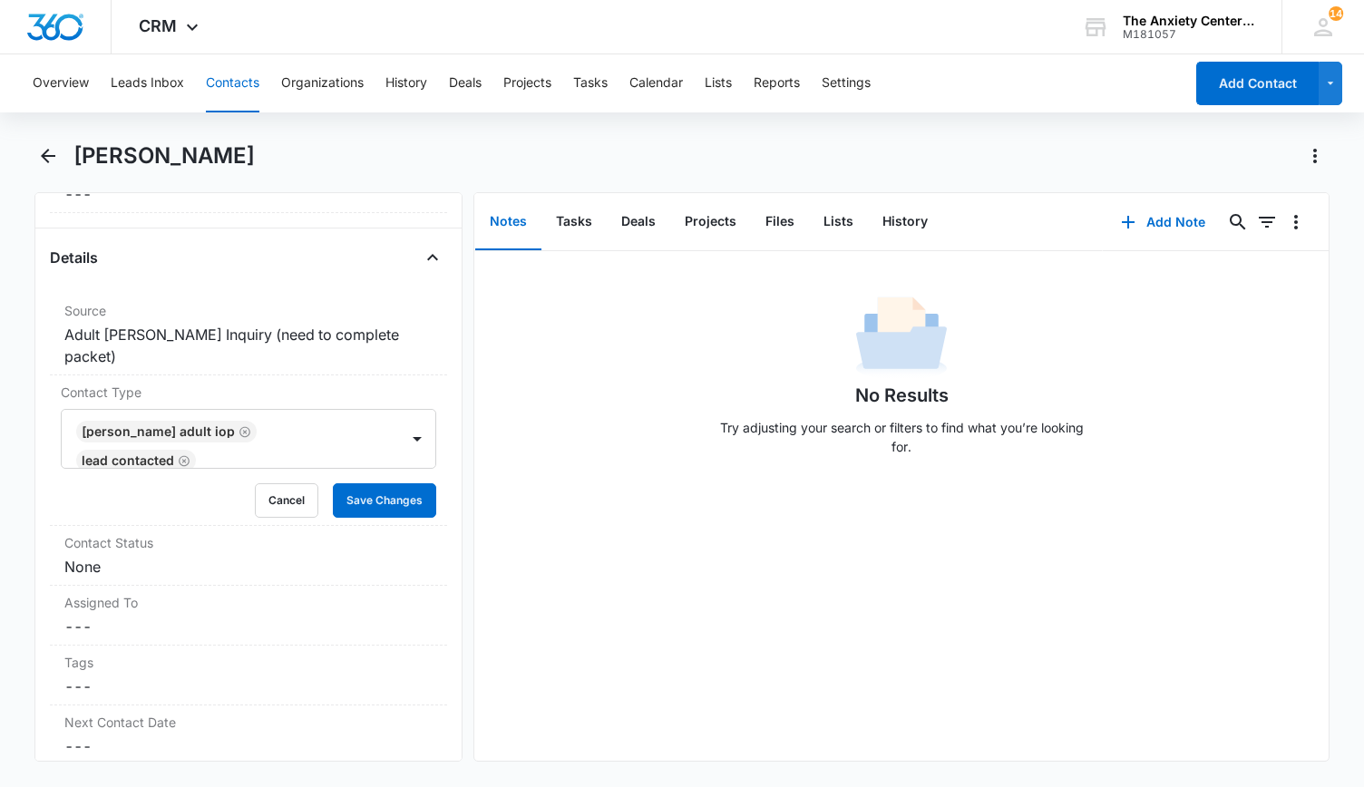
click at [481, 570] on div "No Results Try adjusting your search or filters to find what you’re looking for." at bounding box center [901, 506] width 855 height 510
click at [377, 483] on button "Save Changes" at bounding box center [384, 500] width 103 height 34
click at [345, 556] on dd "Cancel Save Changes None" at bounding box center [248, 567] width 368 height 22
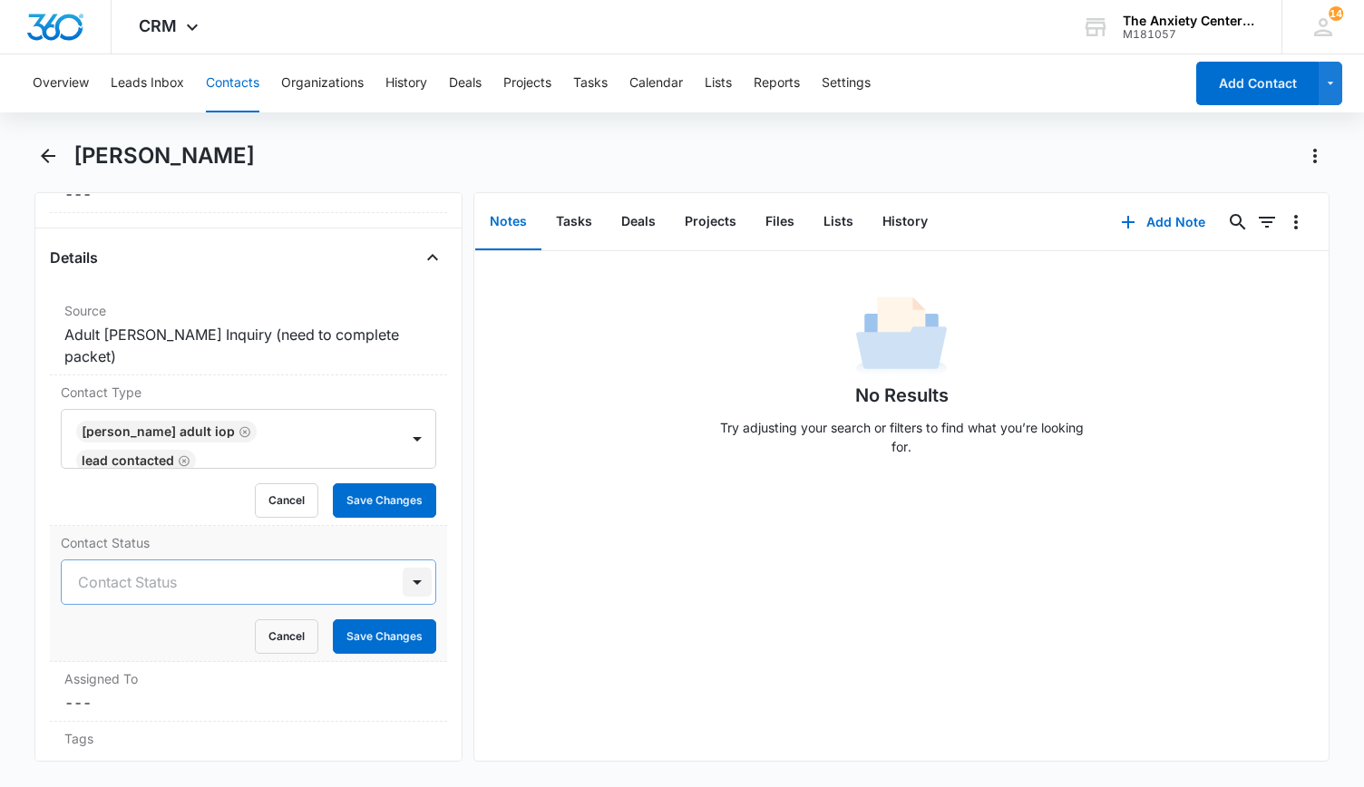
click at [403, 568] on div at bounding box center [417, 582] width 29 height 29
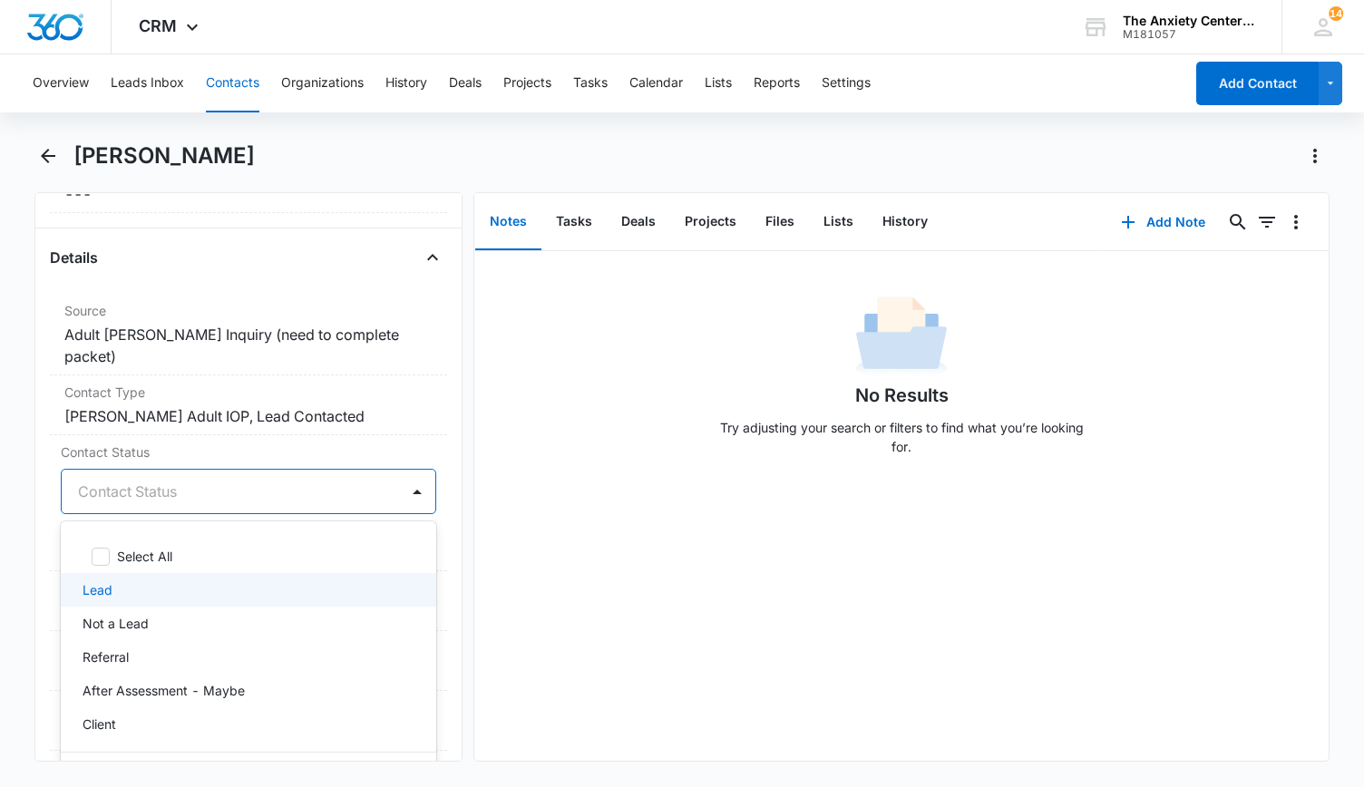
click at [270, 574] on div "Lead" at bounding box center [248, 590] width 375 height 34
drag, startPoint x: 519, startPoint y: 542, endPoint x: 498, endPoint y: 523, distance: 28.2
click at [519, 541] on div "No Results Try adjusting your search or filters to find what you’re looking for." at bounding box center [901, 506] width 855 height 510
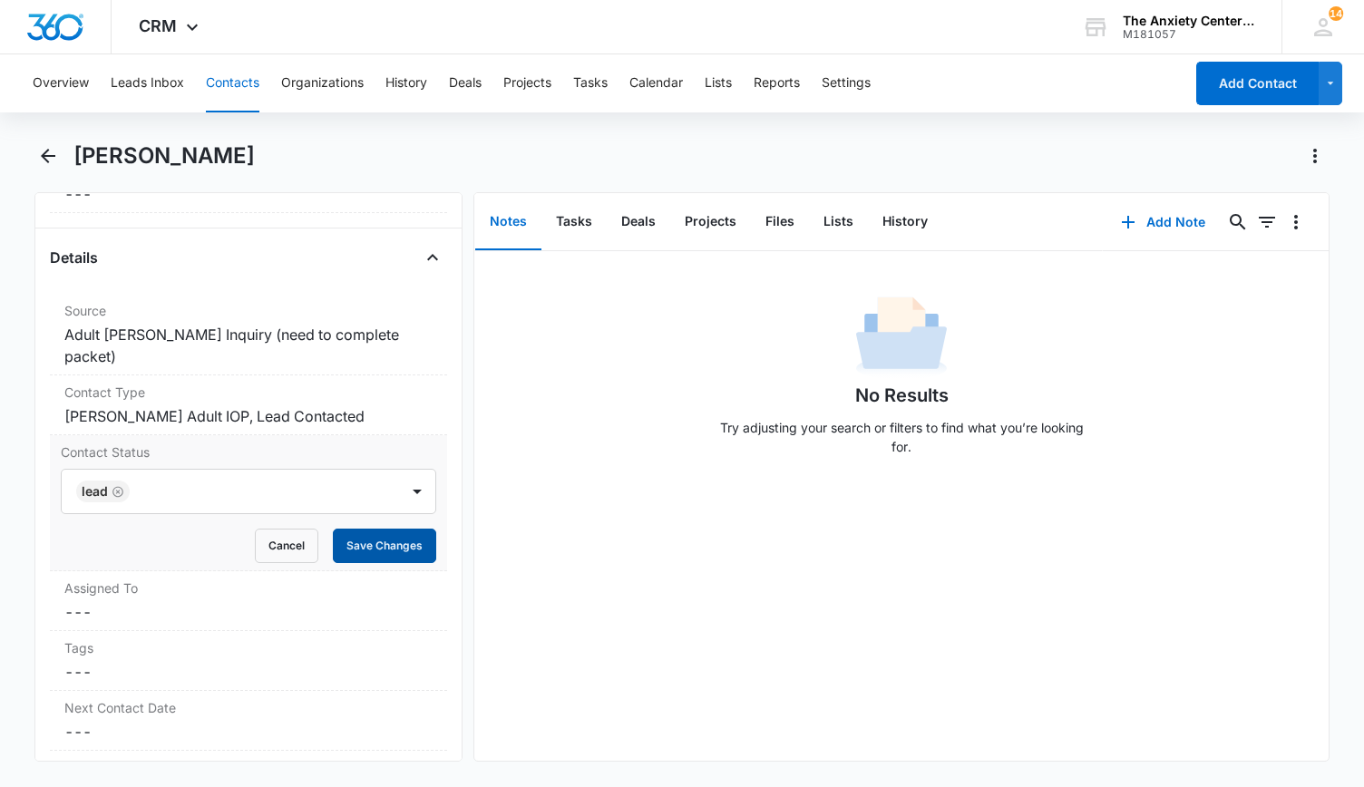
click at [394, 529] on button "Save Changes" at bounding box center [384, 546] width 103 height 34
click at [364, 601] on dd "Cancel Save Changes ---" at bounding box center [248, 612] width 368 height 22
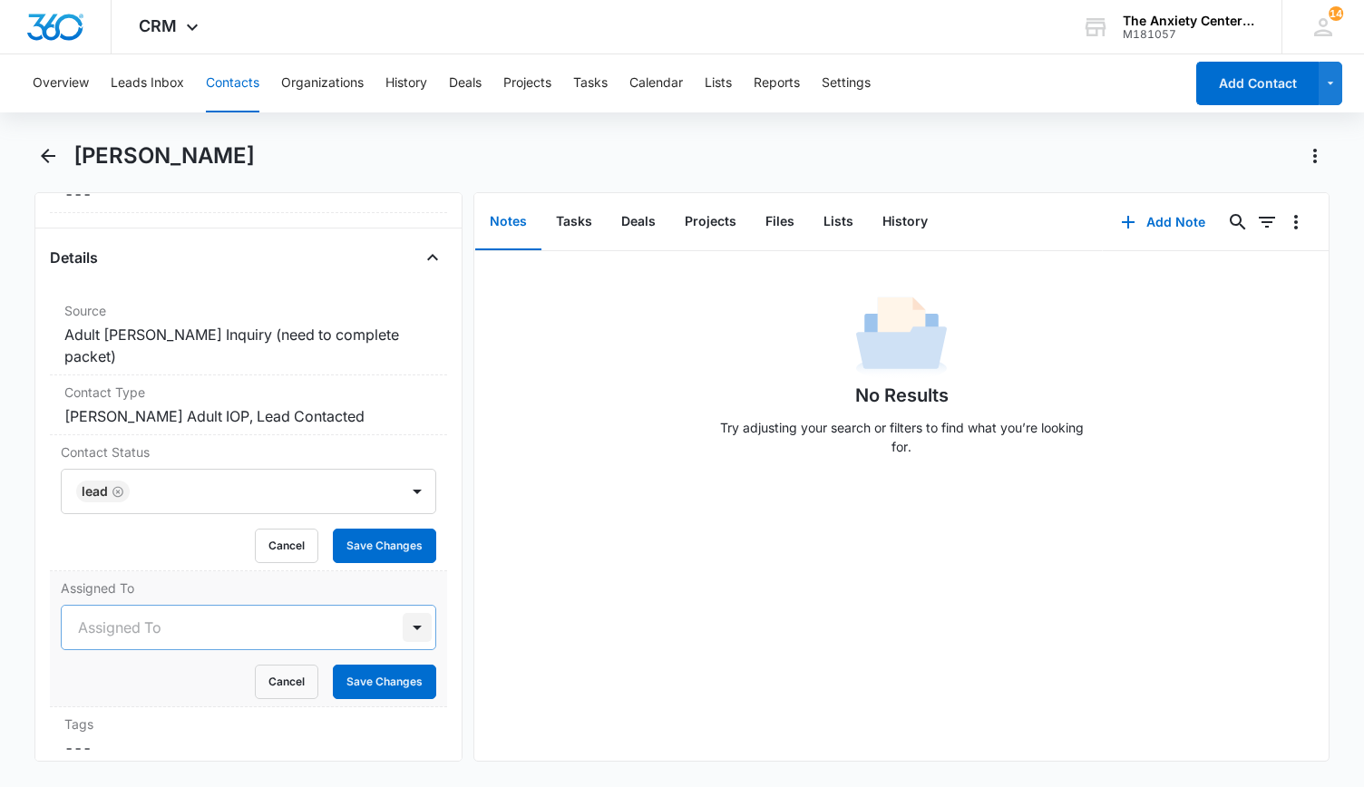
click at [403, 613] on div at bounding box center [417, 627] width 29 height 29
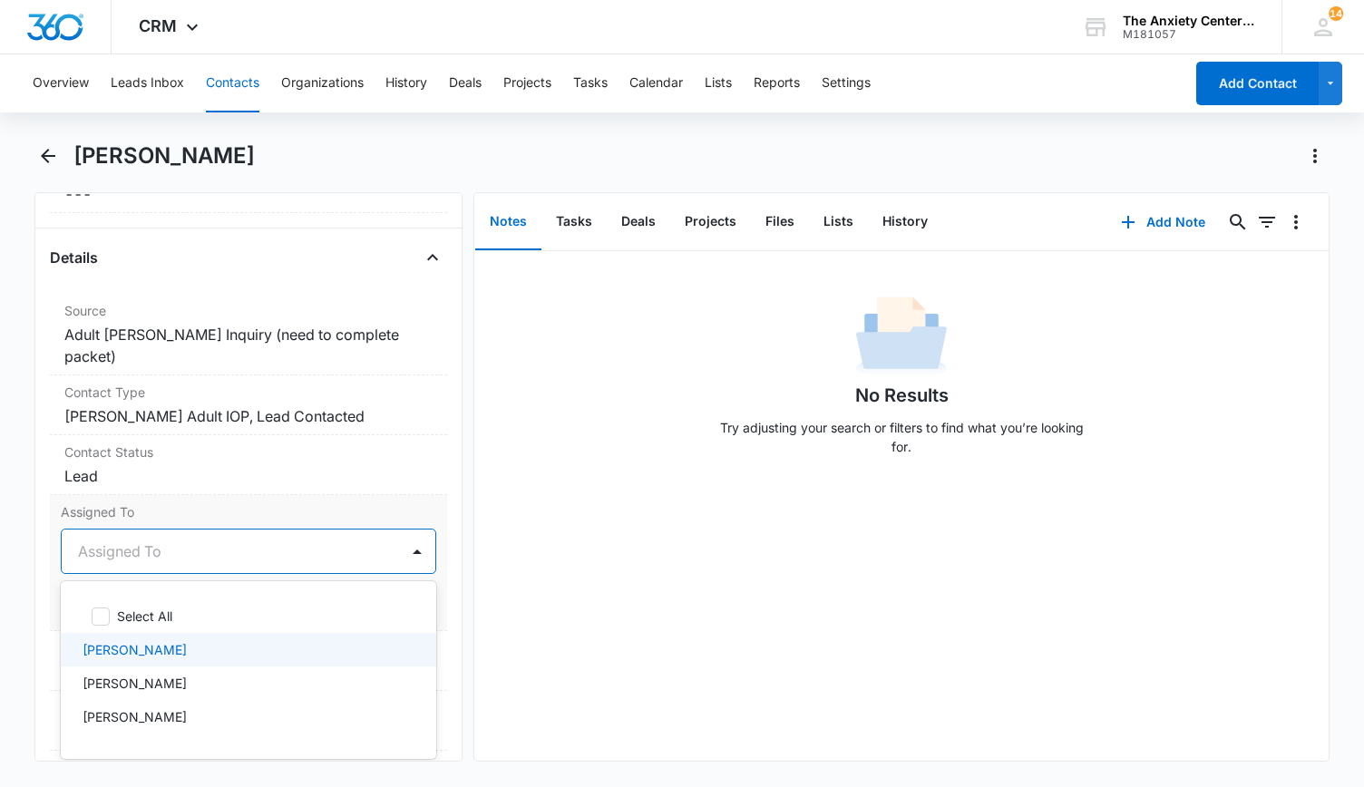
drag, startPoint x: 284, startPoint y: 623, endPoint x: 342, endPoint y: 610, distance: 59.4
click at [283, 640] on div "[PERSON_NAME]" at bounding box center [247, 649] width 328 height 19
click at [680, 560] on div "No Results Try adjusting your search or filters to find what you’re looking for." at bounding box center [901, 506] width 855 height 510
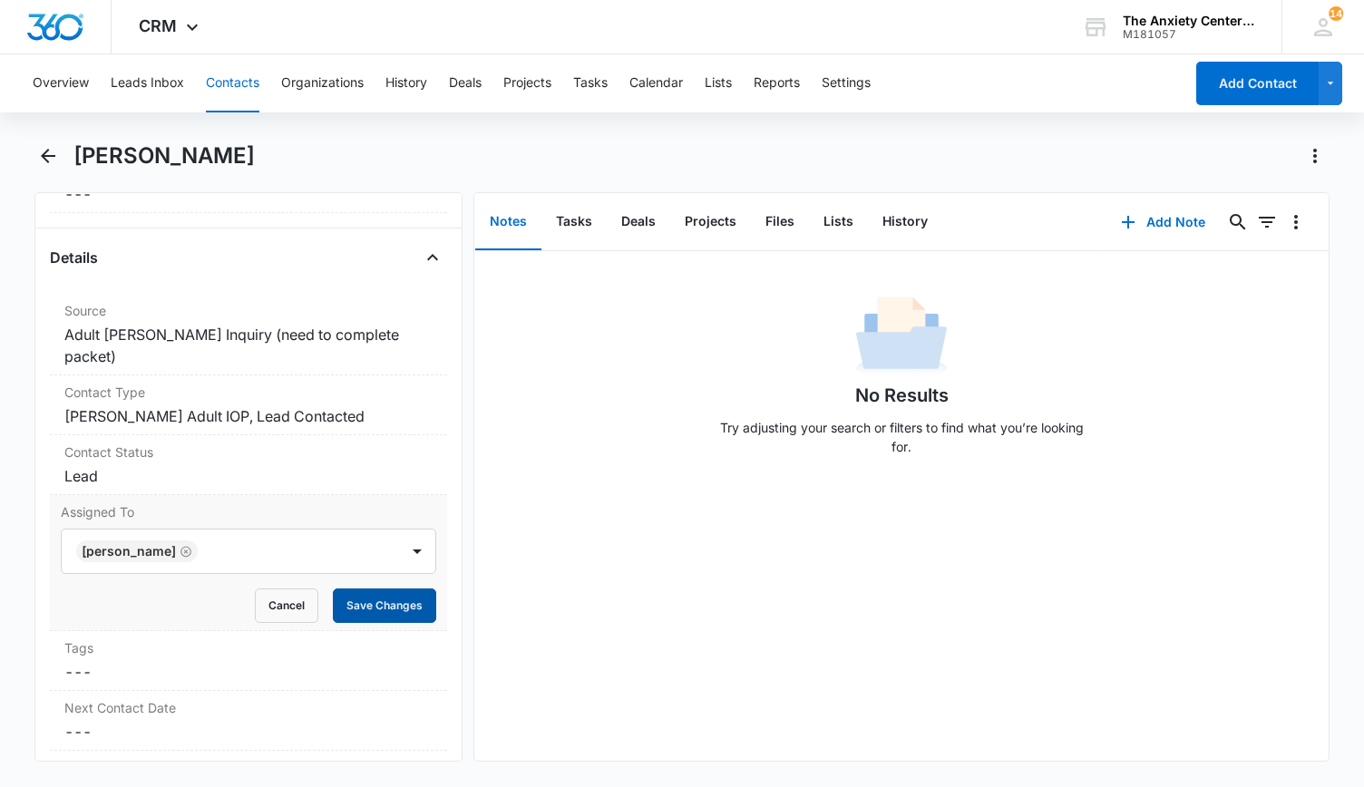
click at [413, 588] on button "Save Changes" at bounding box center [384, 605] width 103 height 34
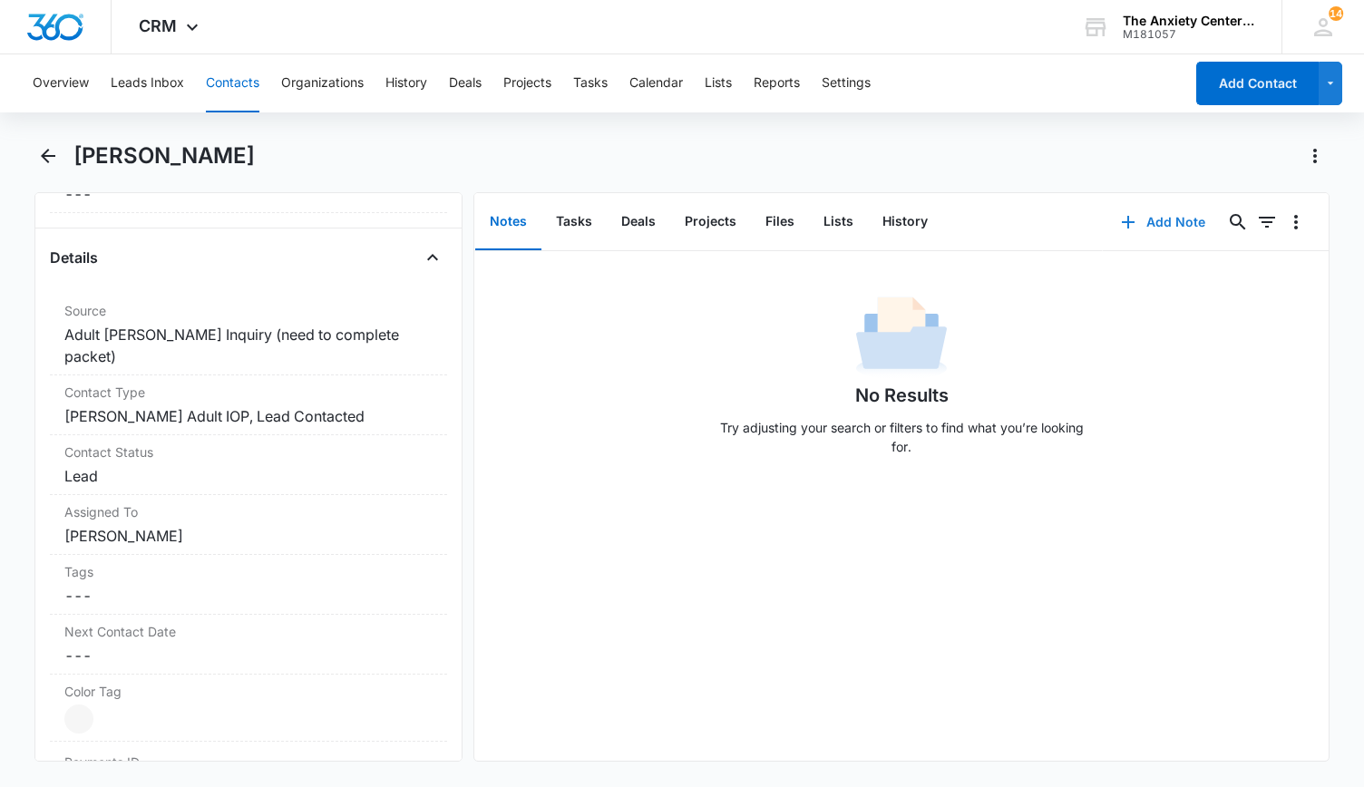
click at [1162, 226] on button "Add Note" at bounding box center [1163, 222] width 121 height 44
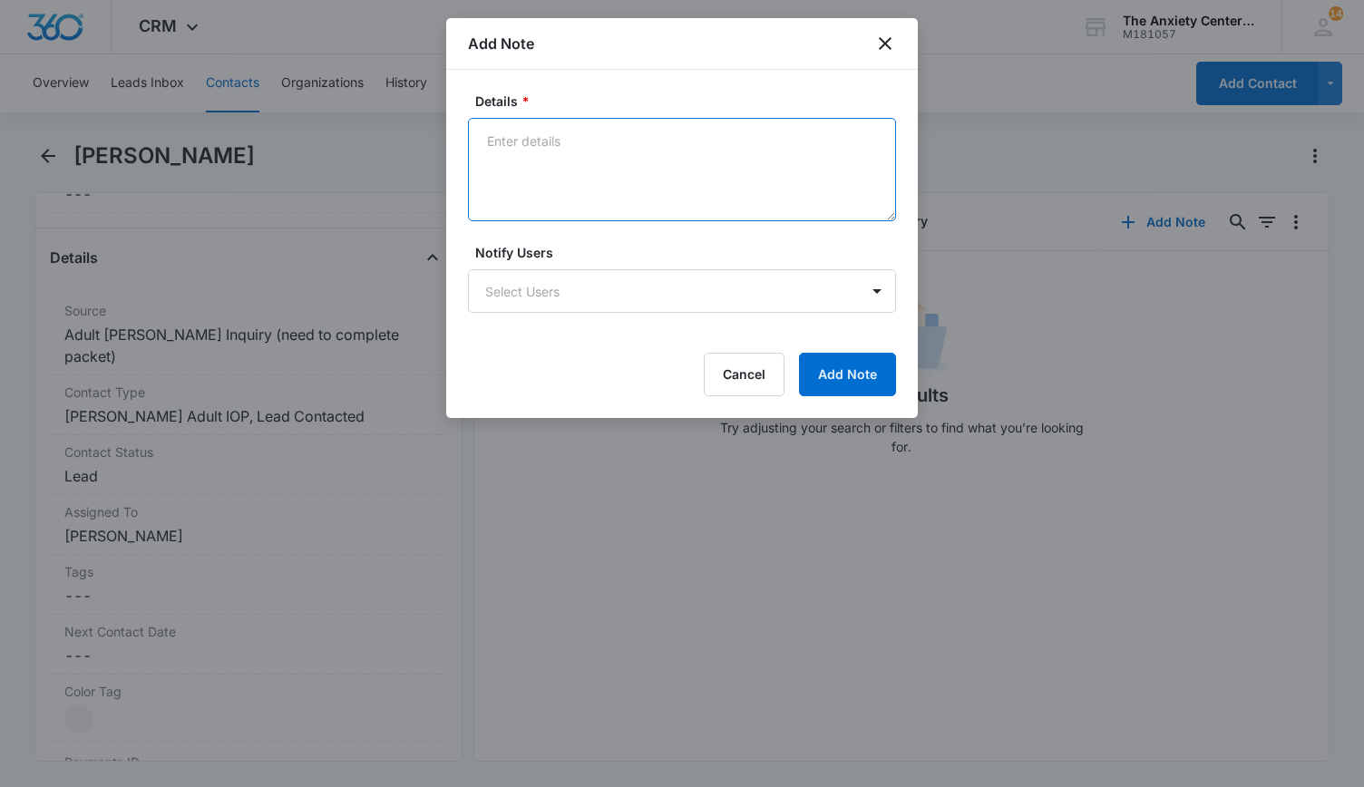
drag, startPoint x: 549, startPoint y: 140, endPoint x: 554, endPoint y: 148, distance: 9.3
click at [549, 144] on textarea "Details *" at bounding box center [682, 169] width 428 height 103
type textarea "Sent email for assessment"
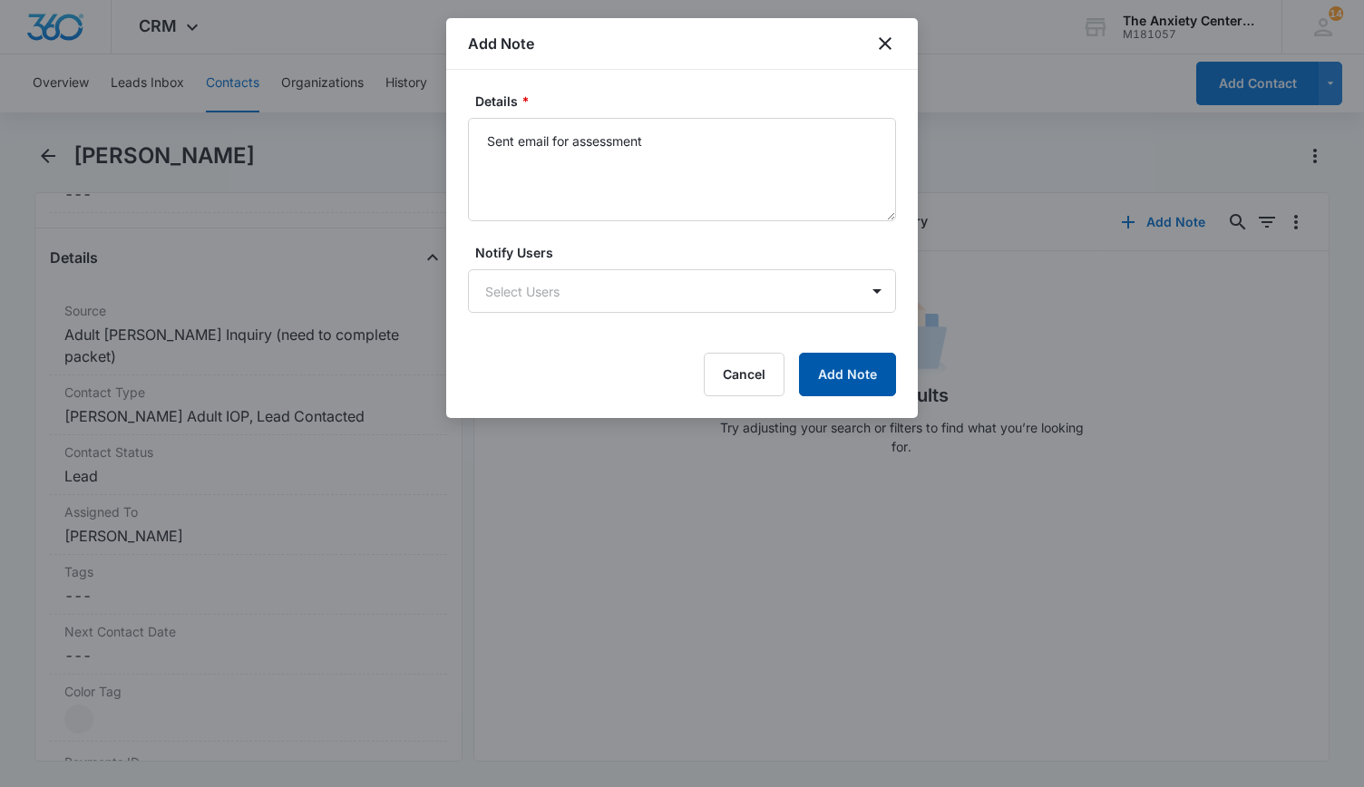
click at [863, 380] on button "Add Note" at bounding box center [847, 375] width 97 height 44
